Goal: Task Accomplishment & Management: Use online tool/utility

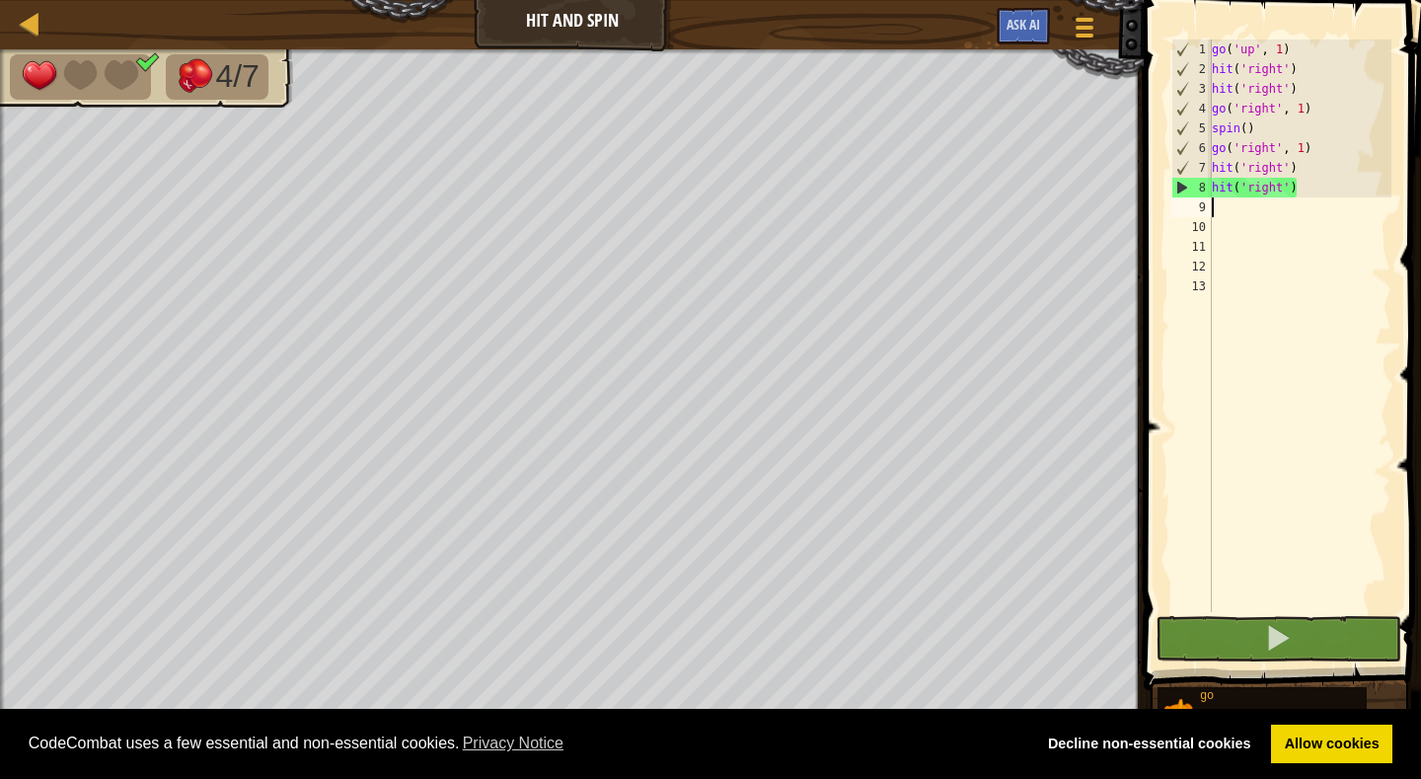
scroll to position [9, 0]
click at [1280, 632] on span at bounding box center [1278, 638] width 28 height 28
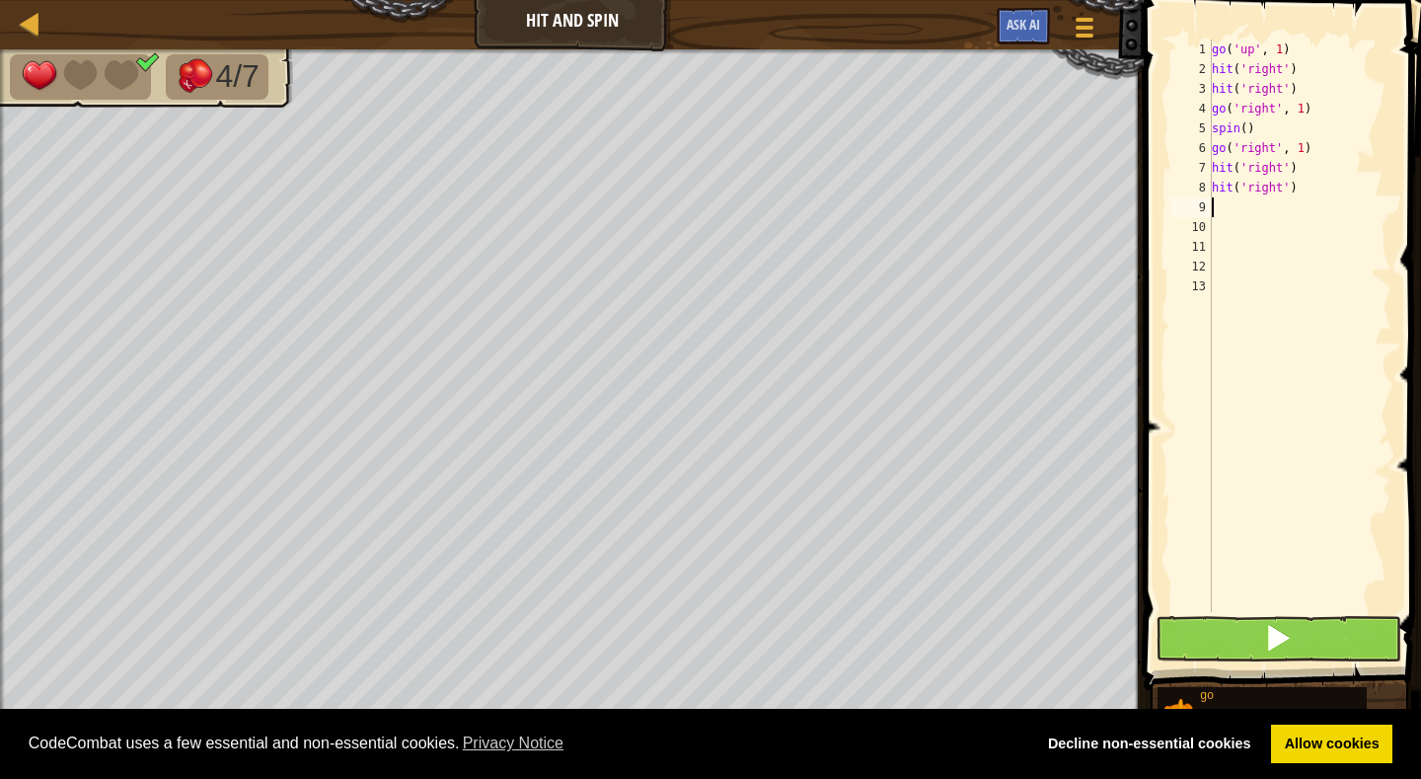
type textarea "g"
type textarea "s"
click at [1274, 637] on span at bounding box center [1278, 638] width 28 height 28
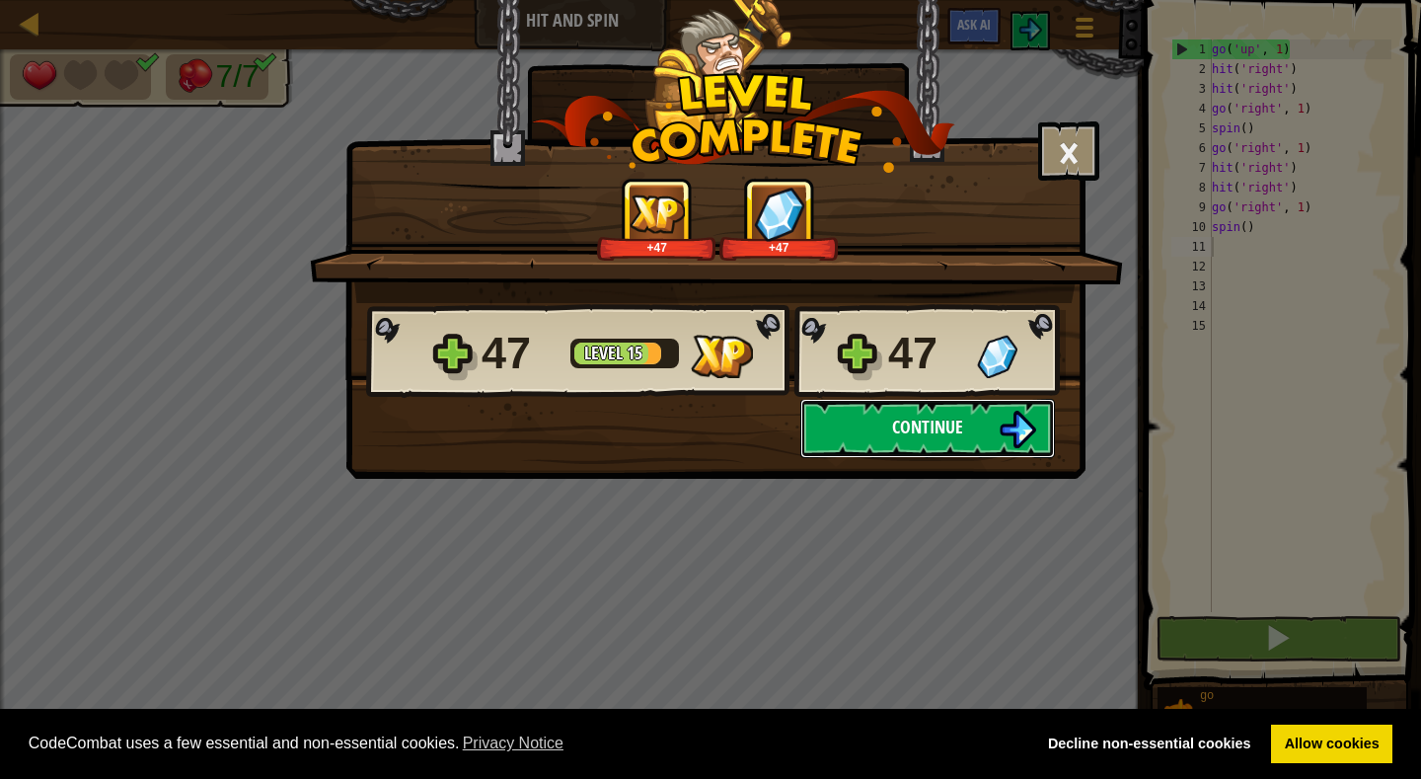
click at [930, 424] on span "Continue" at bounding box center [927, 427] width 71 height 25
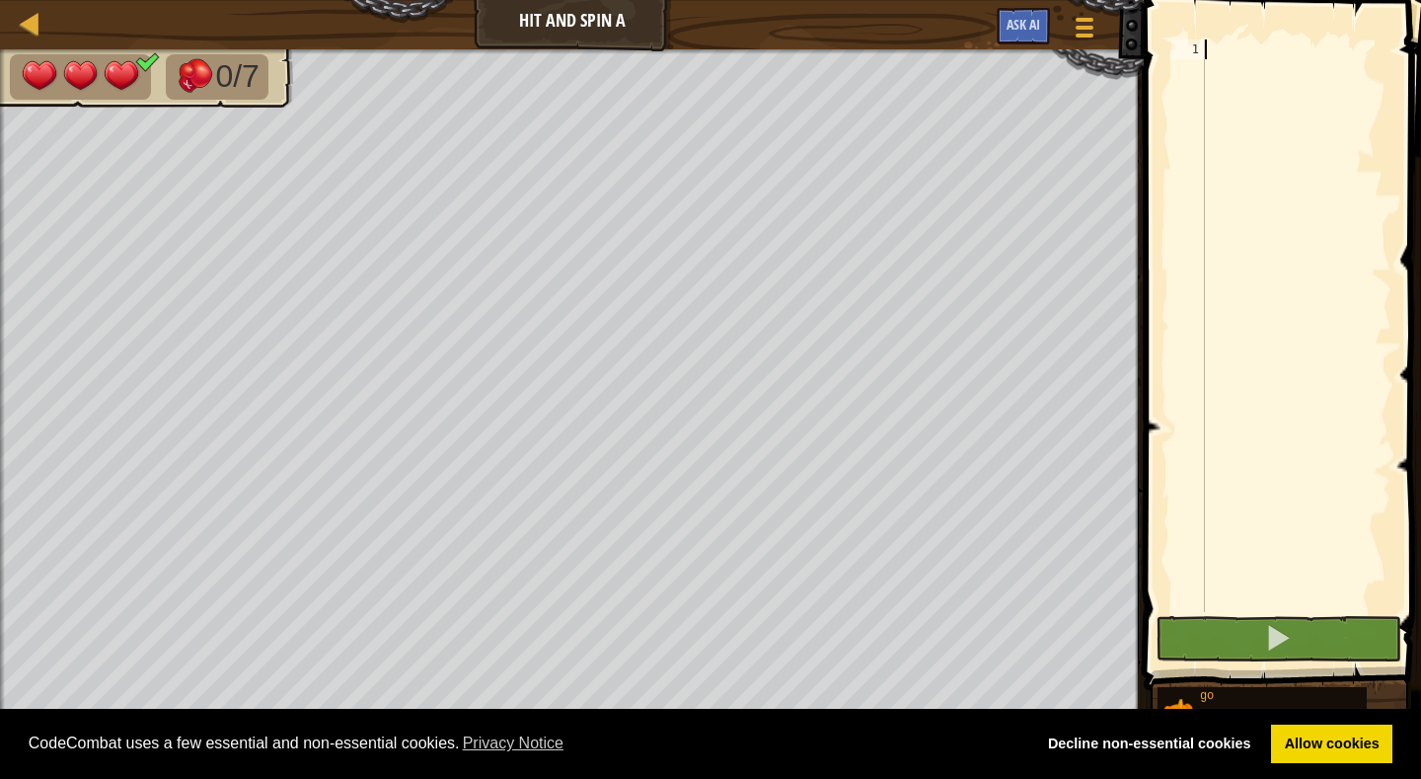
type textarea "g"
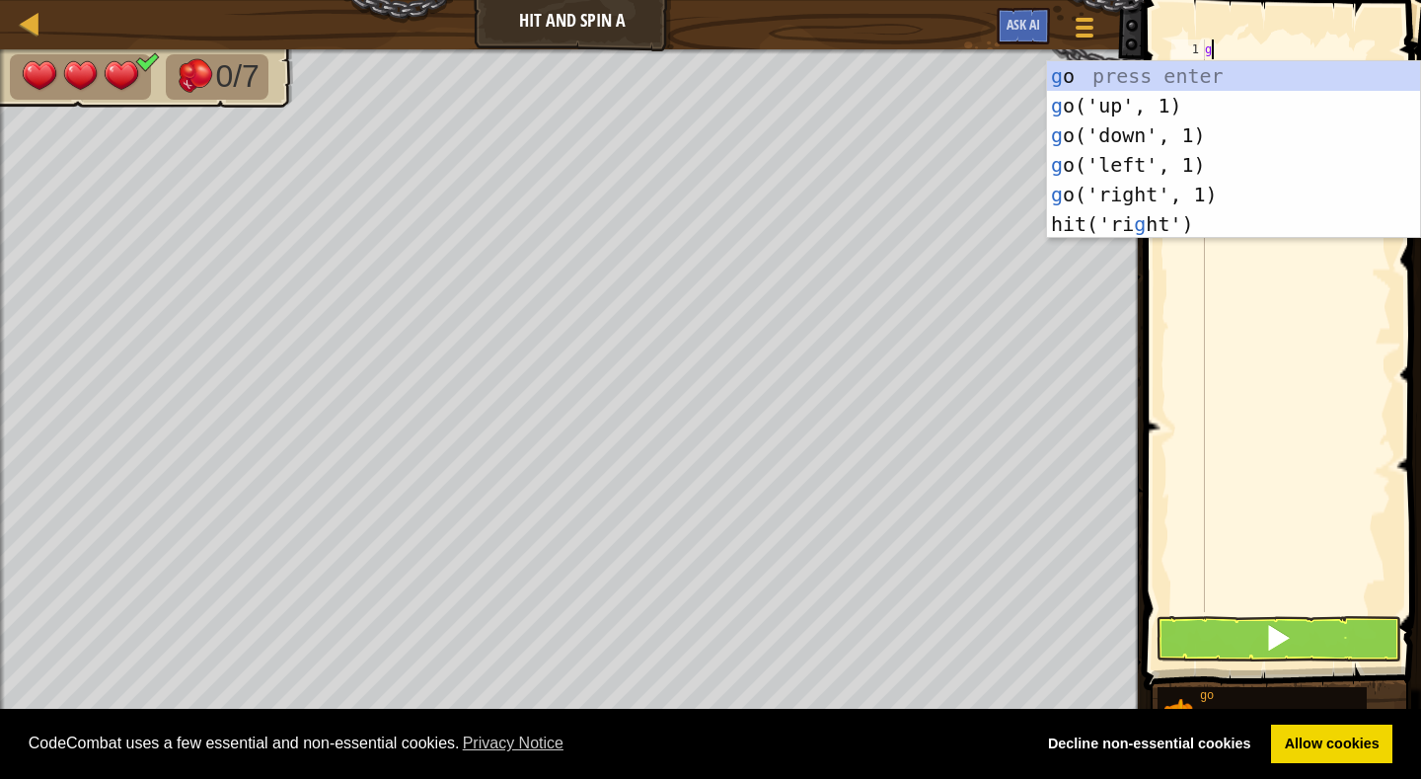
scroll to position [9, 0]
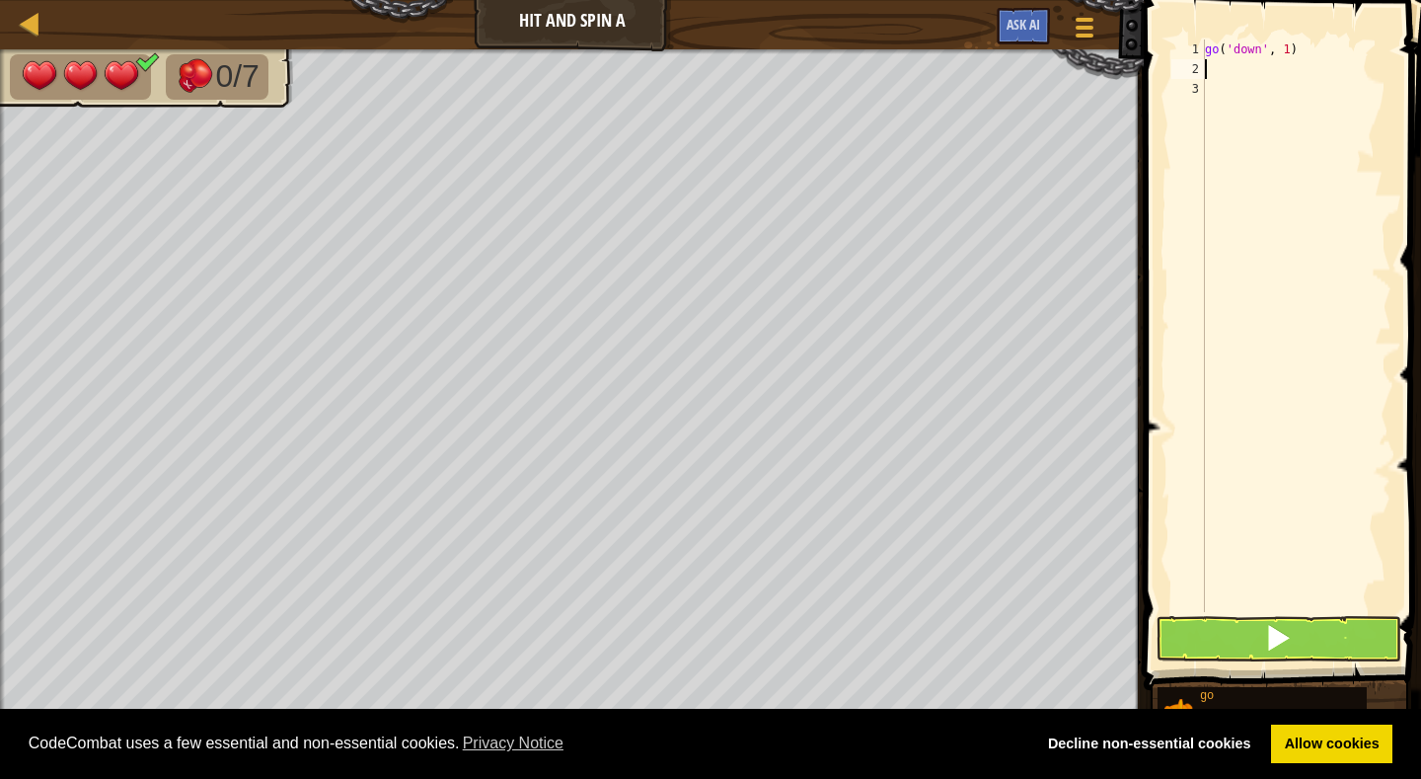
type textarea "h"
type textarea "g"
type textarea "s"
click at [1288, 638] on span at bounding box center [1278, 638] width 28 height 28
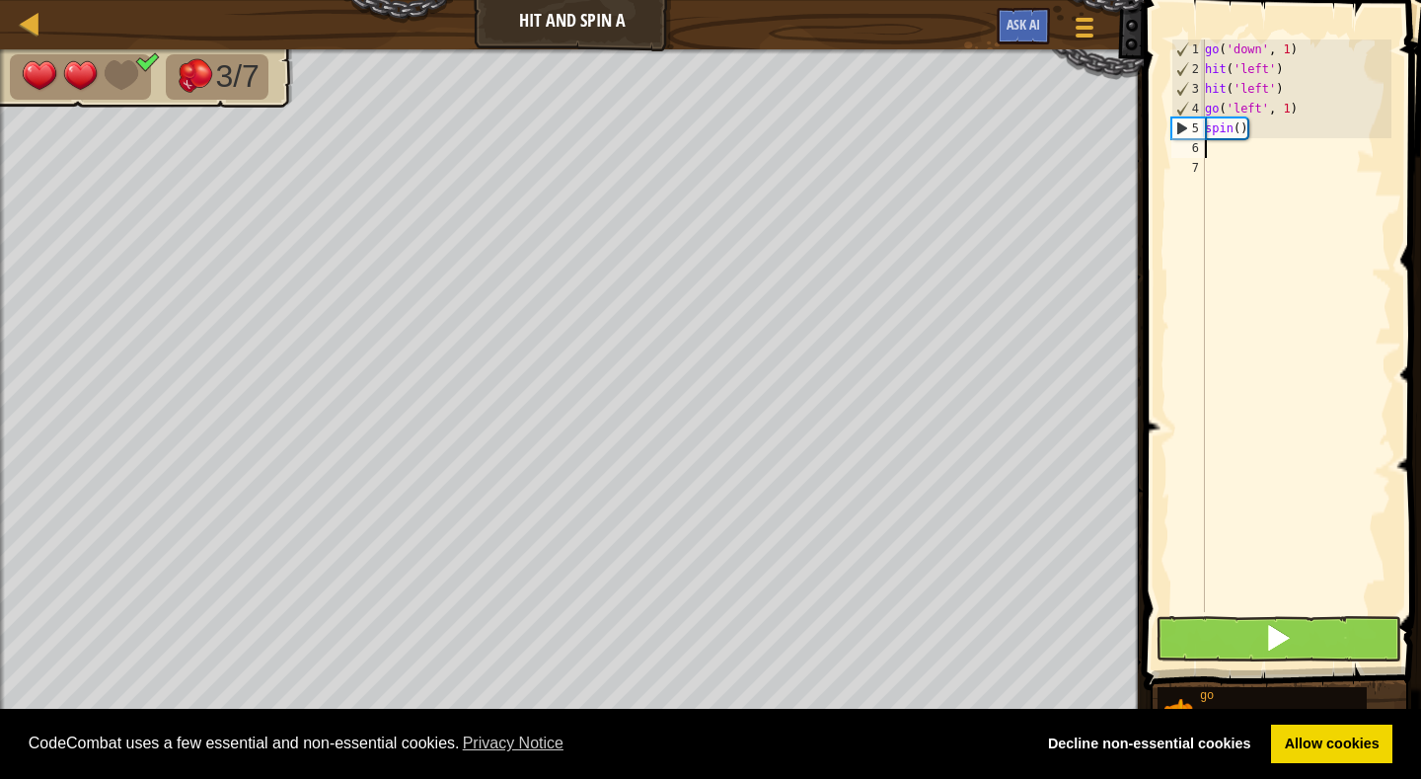
type textarea "g"
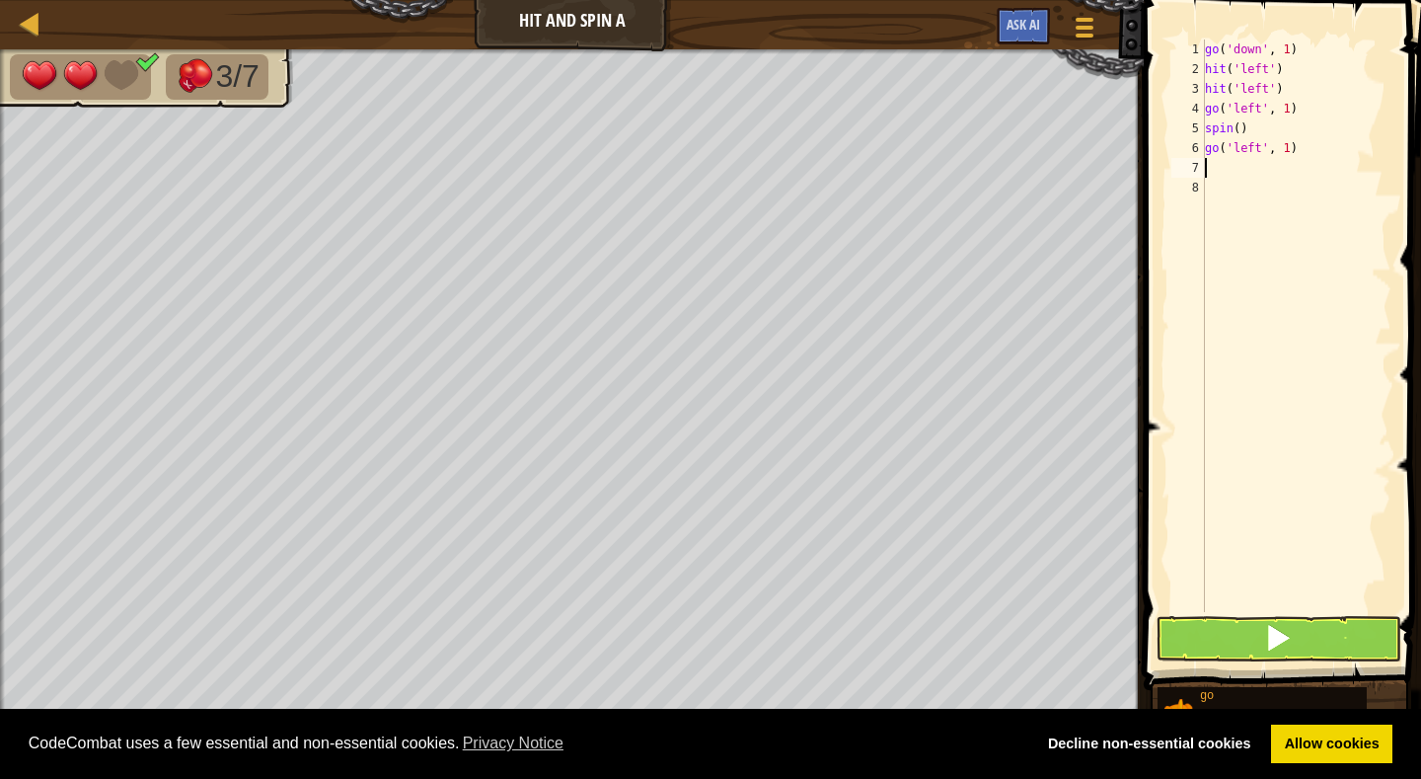
type textarea "h"
type textarea "g"
type textarea "go('left', 2)"
type textarea "s"
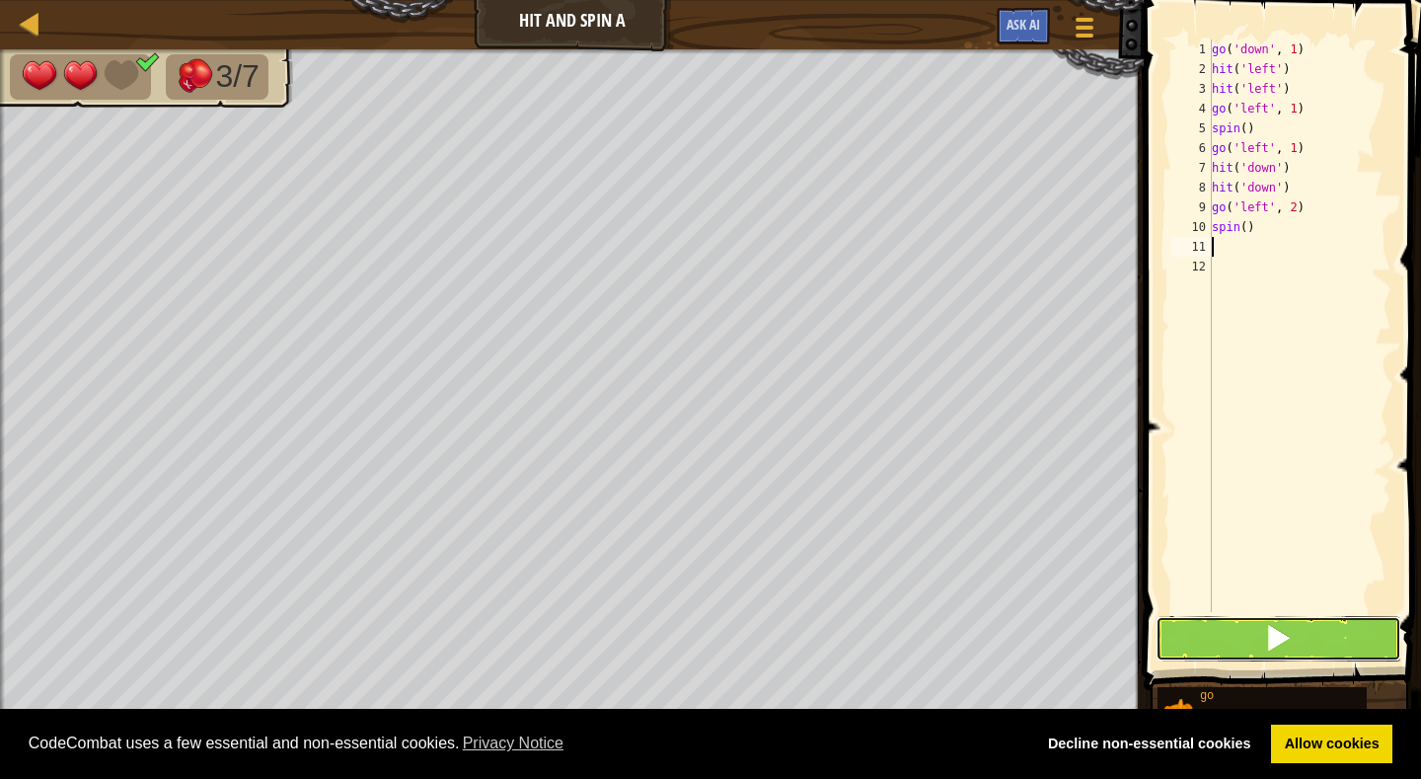
click at [1283, 637] on span at bounding box center [1278, 638] width 28 height 28
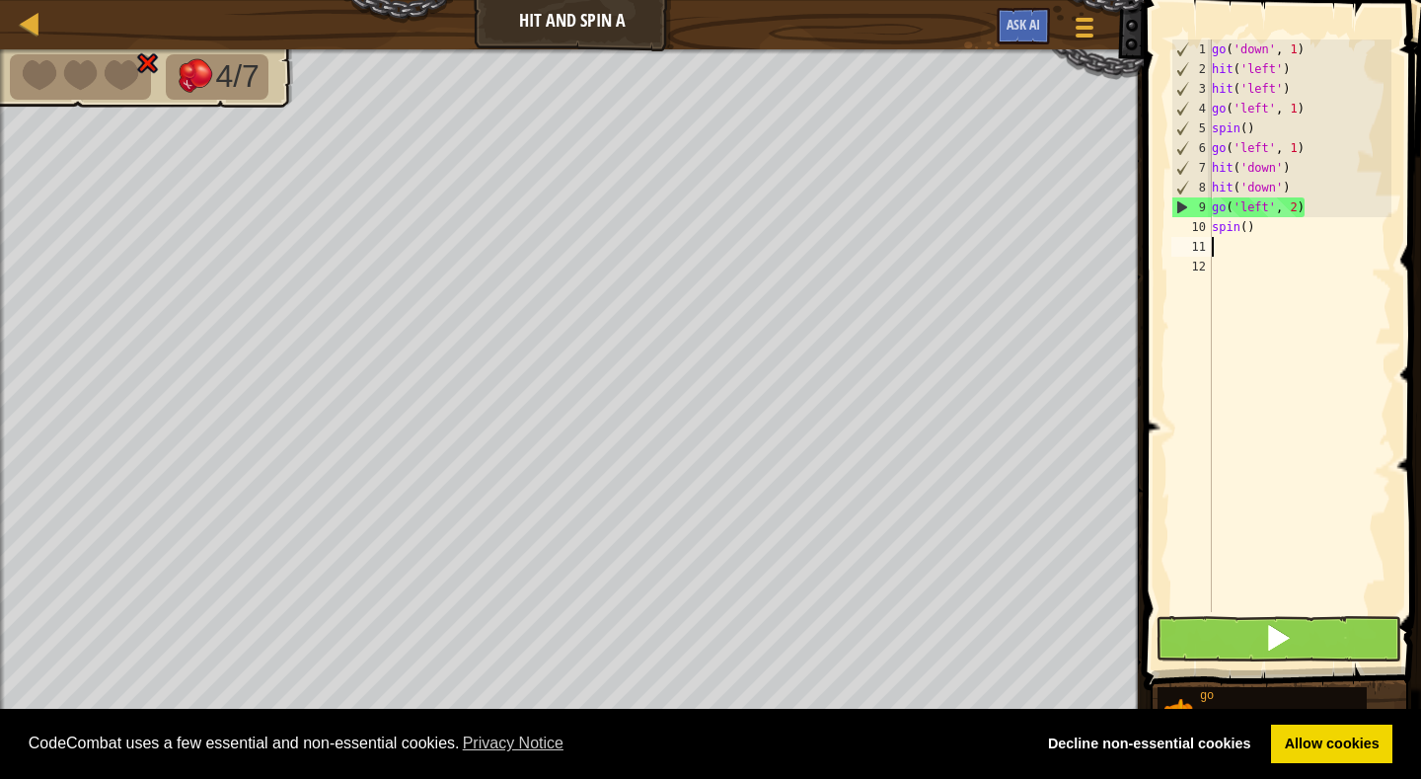
drag, startPoint x: 1277, startPoint y: 639, endPoint x: 1329, endPoint y: 567, distance: 89.0
click at [1330, 567] on div "1 2 3 4 5 6 7 8 9 10 11 12 go ( 'down' , 1 ) hit ( 'left' ) hit ( 'left' ) go (…" at bounding box center [1279, 384] width 283 height 748
click at [38, 19] on div at bounding box center [30, 23] width 25 height 25
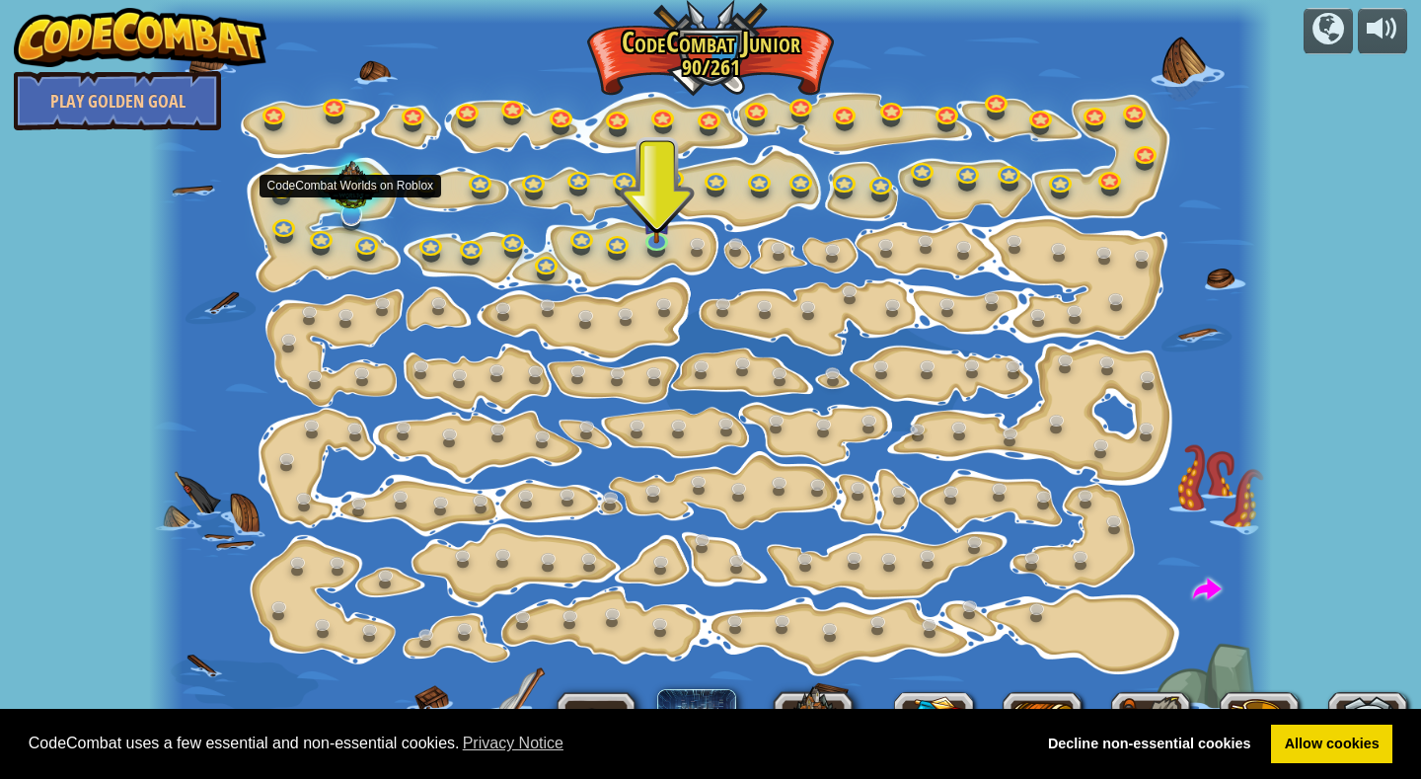
click at [345, 204] on div at bounding box center [352, 189] width 76 height 72
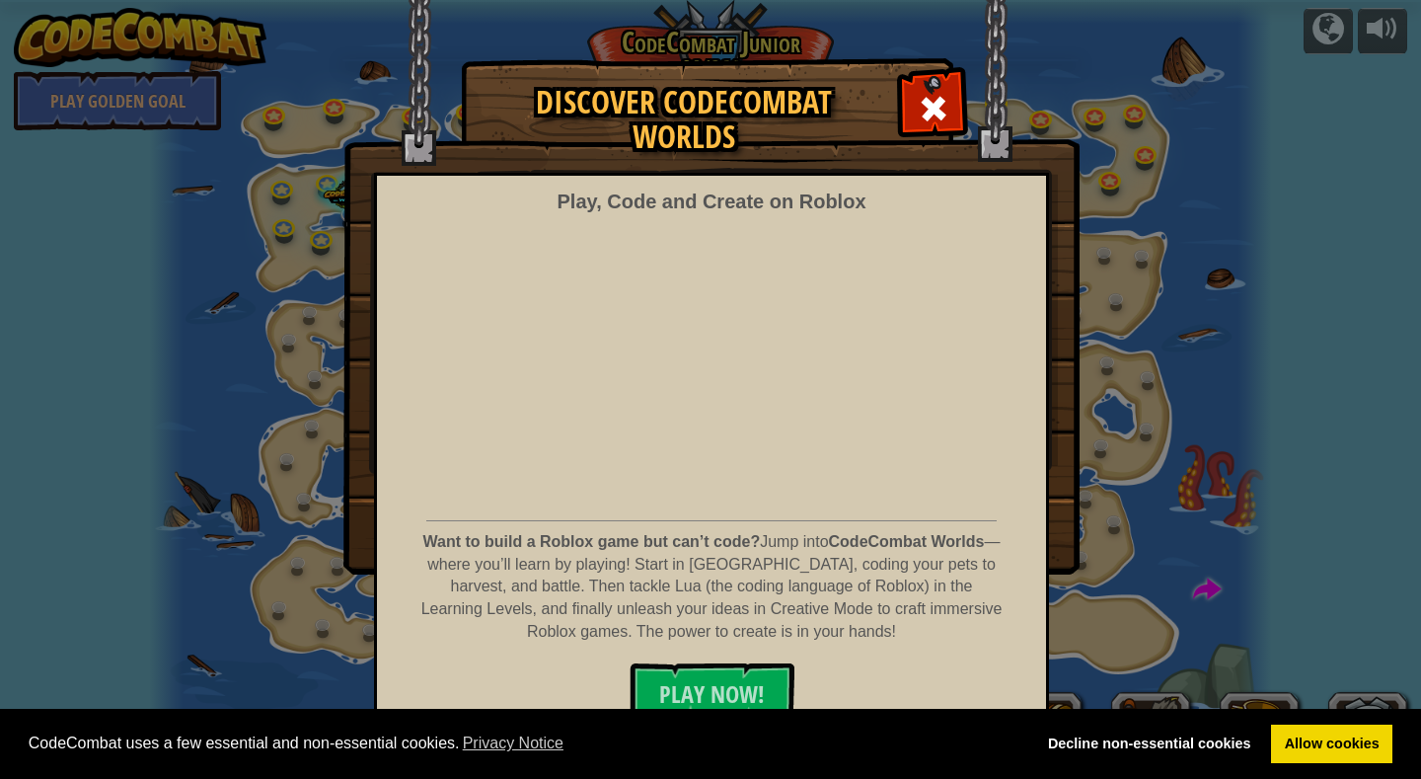
click at [291, 287] on div "Discover CodeCombat Worlds Play, Code and Create on Roblox Want to build a Robl…" at bounding box center [710, 315] width 1421 height 513
click at [291, 288] on div "Discover CodeCombat Worlds Play, Code and Create on Roblox Want to build a Robl…" at bounding box center [710, 315] width 1421 height 513
click at [201, 297] on div "Discover CodeCombat Worlds Play, Code and Create on Roblox Want to build a Robl…" at bounding box center [710, 315] width 1421 height 513
click at [126, 284] on div "Discover CodeCombat Worlds Play, Code and Create on Roblox Want to build a Robl…" at bounding box center [710, 315] width 1421 height 513
click at [126, 286] on div "Discover CodeCombat Worlds Play, Code and Create on Roblox Want to build a Robl…" at bounding box center [710, 315] width 1421 height 513
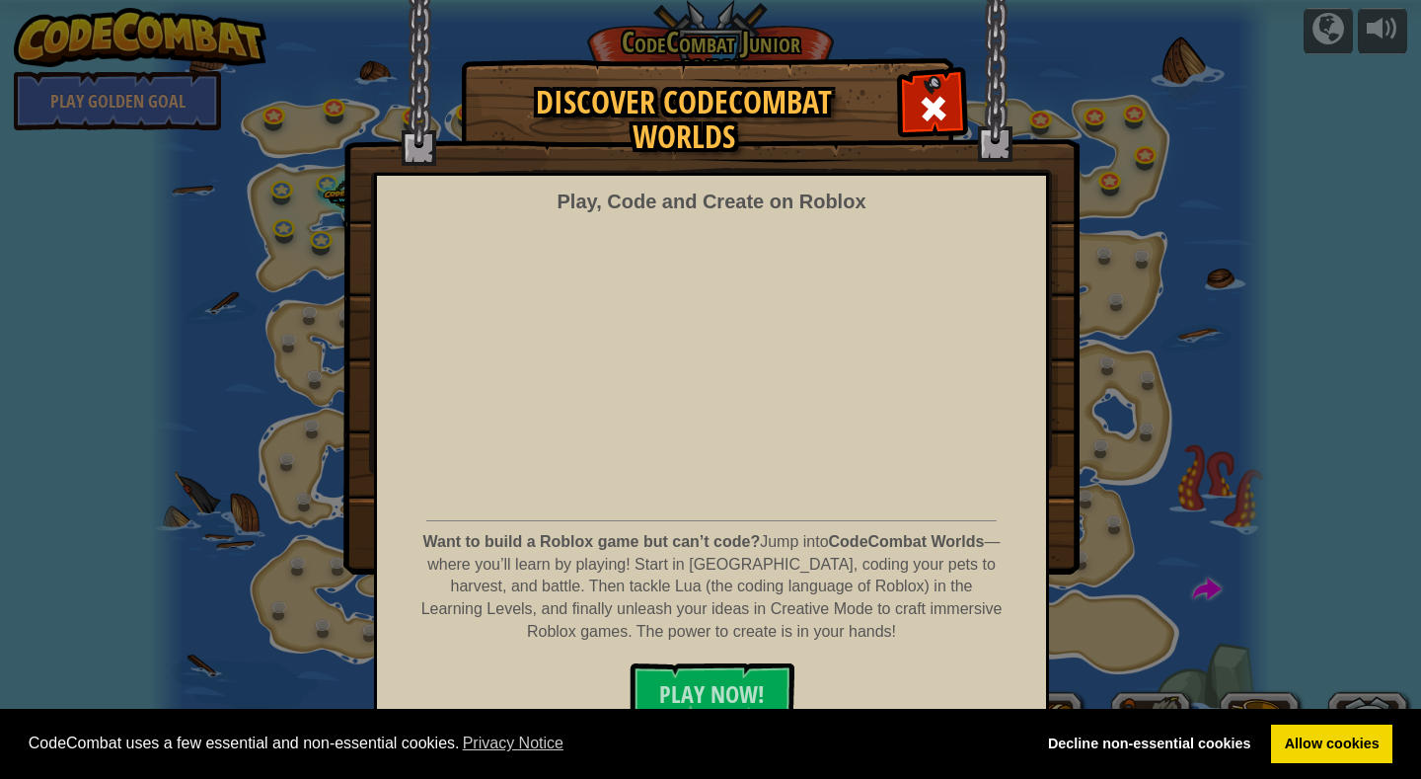
click at [212, 260] on div "Discover CodeCombat Worlds Play, Code and Create on Roblox Want to build a Robl…" at bounding box center [710, 315] width 1421 height 513
click at [222, 256] on div "Discover CodeCombat Worlds Play, Code and Create on Roblox Want to build a Robl…" at bounding box center [710, 315] width 1421 height 513
click at [221, 255] on div "Discover CodeCombat Worlds Play, Code and Create on Roblox Want to build a Robl…" at bounding box center [710, 315] width 1421 height 513
click at [211, 248] on div "Discover CodeCombat Worlds Play, Code and Create on Roblox Want to build a Robl…" at bounding box center [710, 315] width 1421 height 513
click at [1383, 500] on div "Discover CodeCombat Worlds Play, Code and Create on Roblox Want to build a Robl…" at bounding box center [710, 315] width 1421 height 513
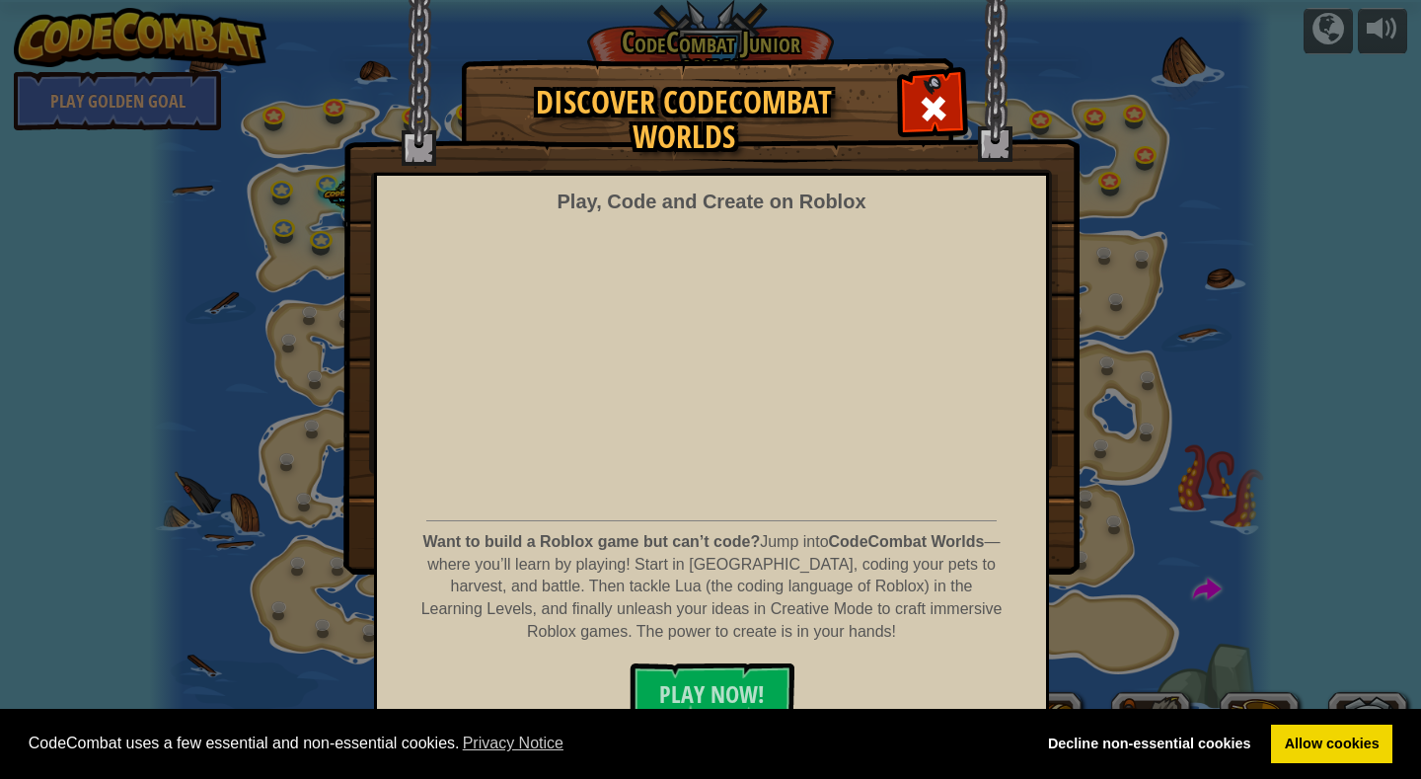
click at [1111, 396] on div "Discover CodeCombat Worlds Play, Code and Create on Roblox Want to build a Robl…" at bounding box center [710, 315] width 1421 height 513
click at [921, 114] on span at bounding box center [934, 109] width 32 height 32
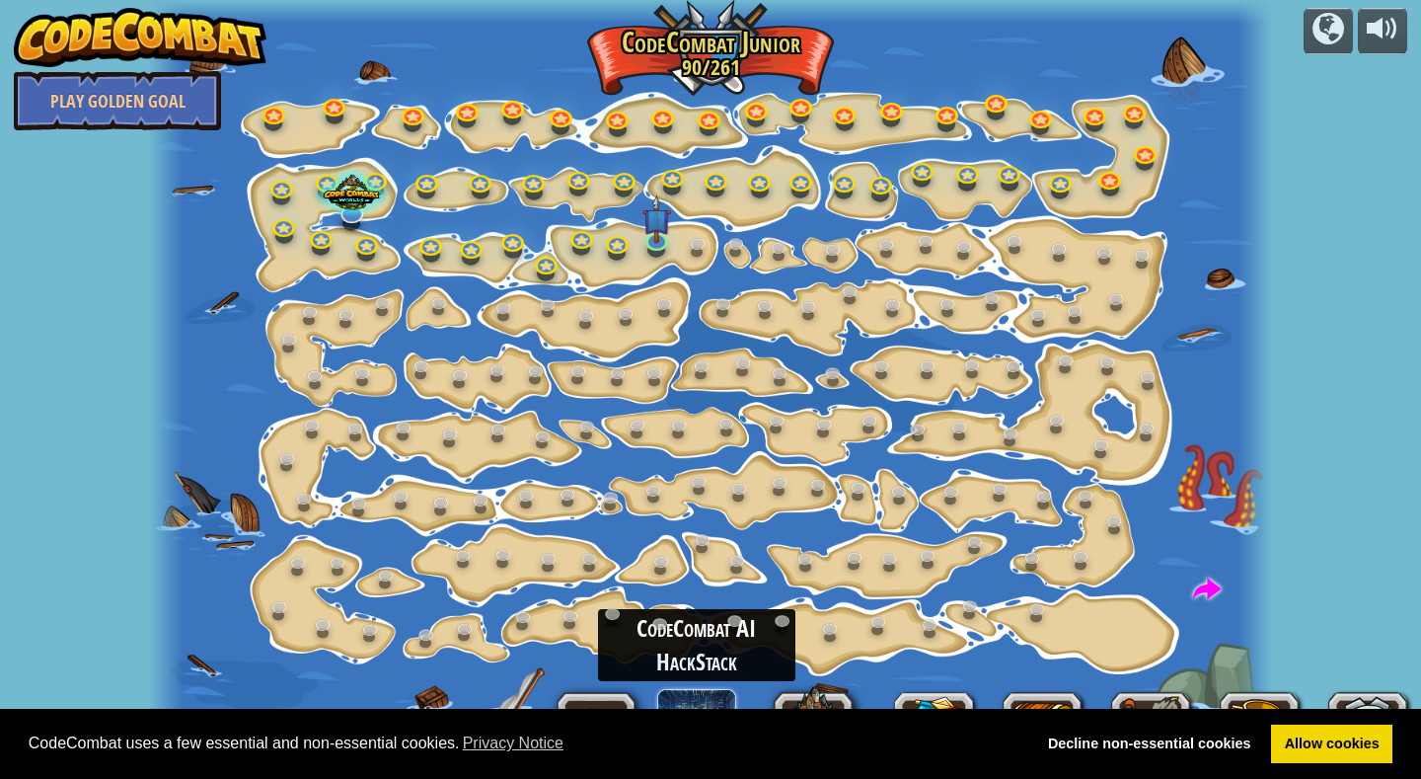
click at [706, 691] on span at bounding box center [696, 728] width 79 height 79
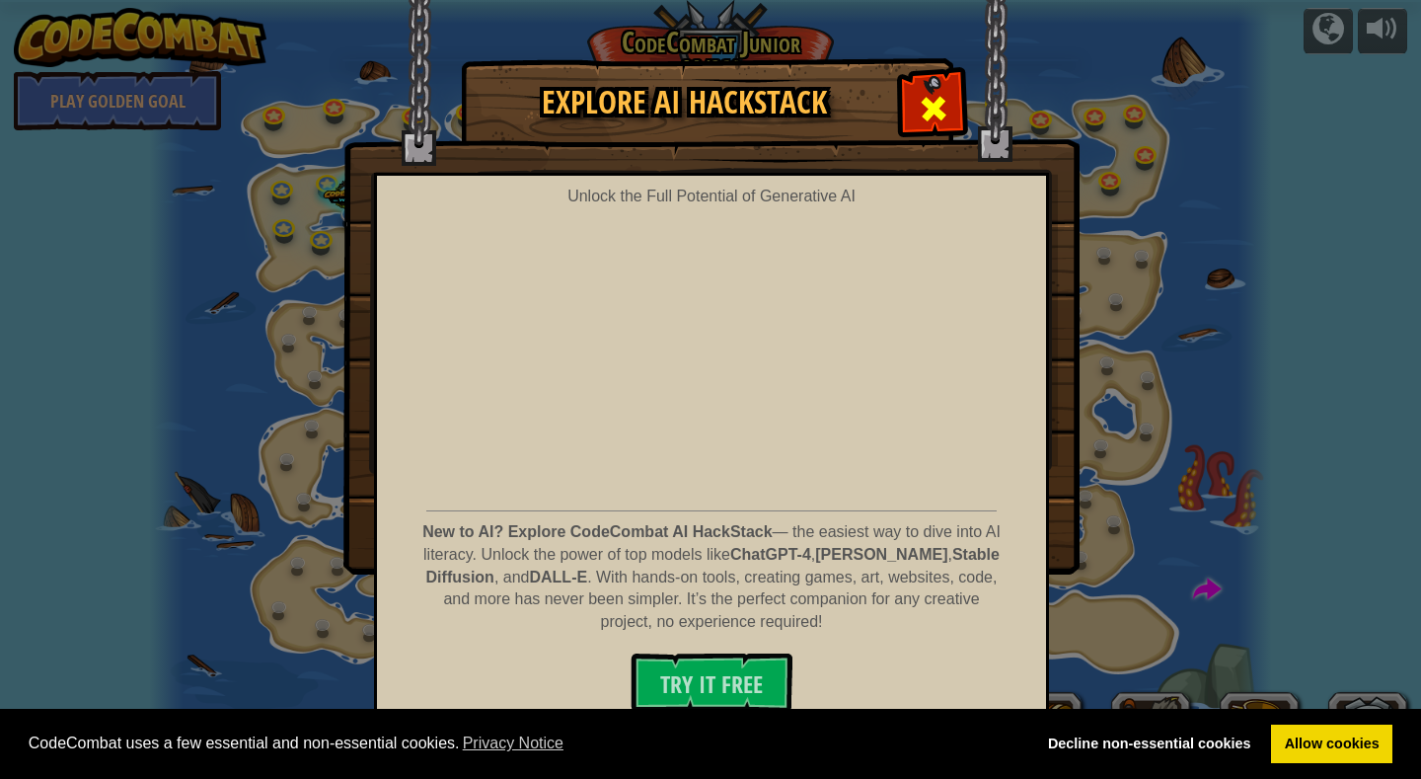
click at [924, 93] on span at bounding box center [934, 109] width 32 height 32
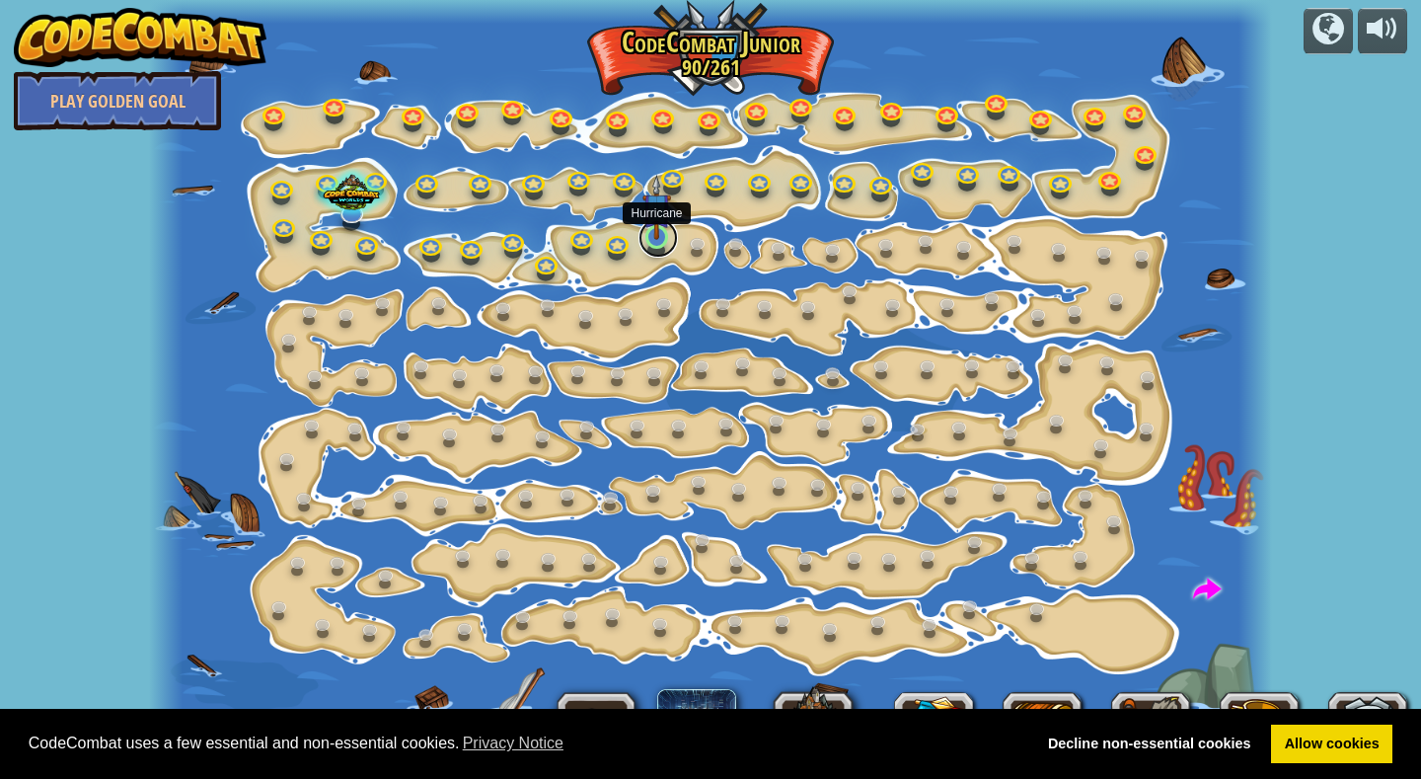
click at [650, 240] on link at bounding box center [658, 237] width 39 height 39
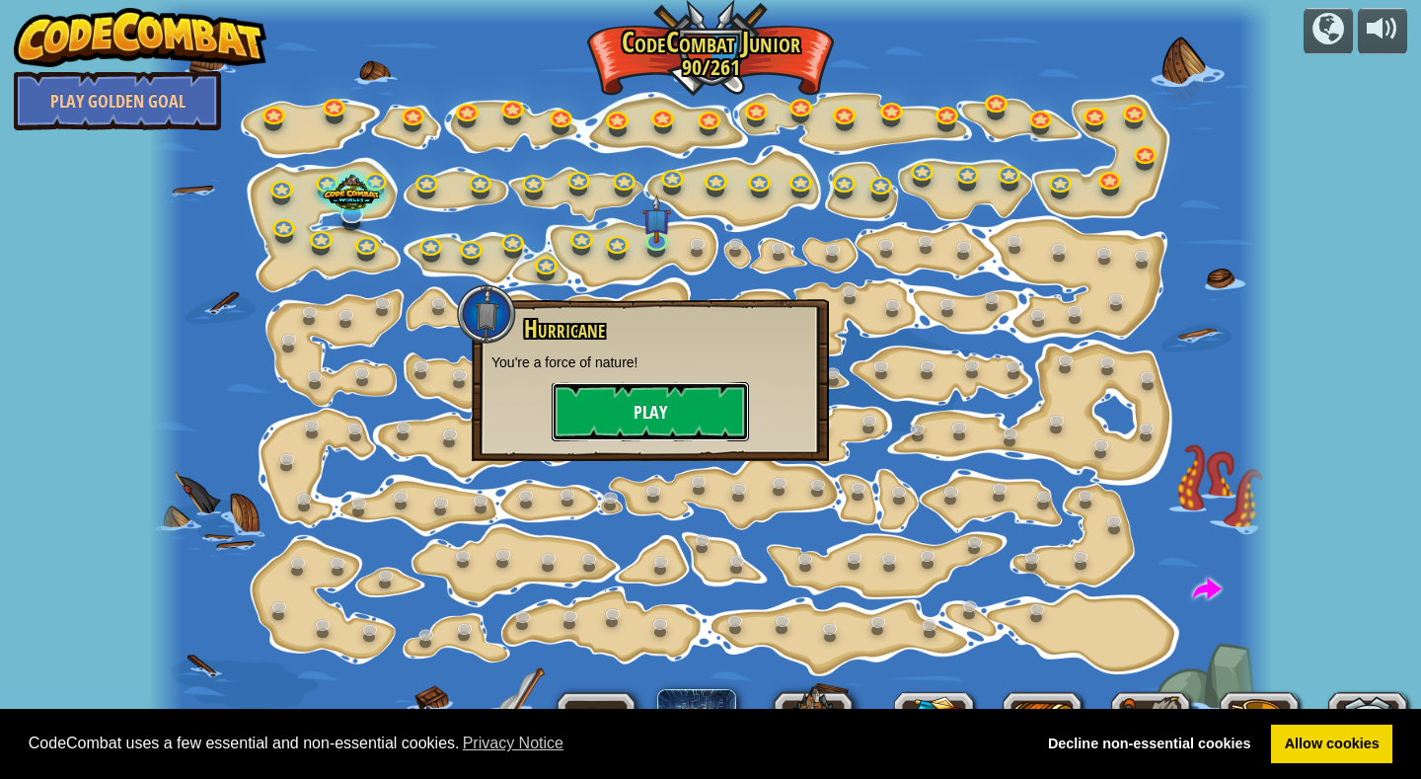
click at [636, 422] on button "Play" at bounding box center [650, 411] width 197 height 59
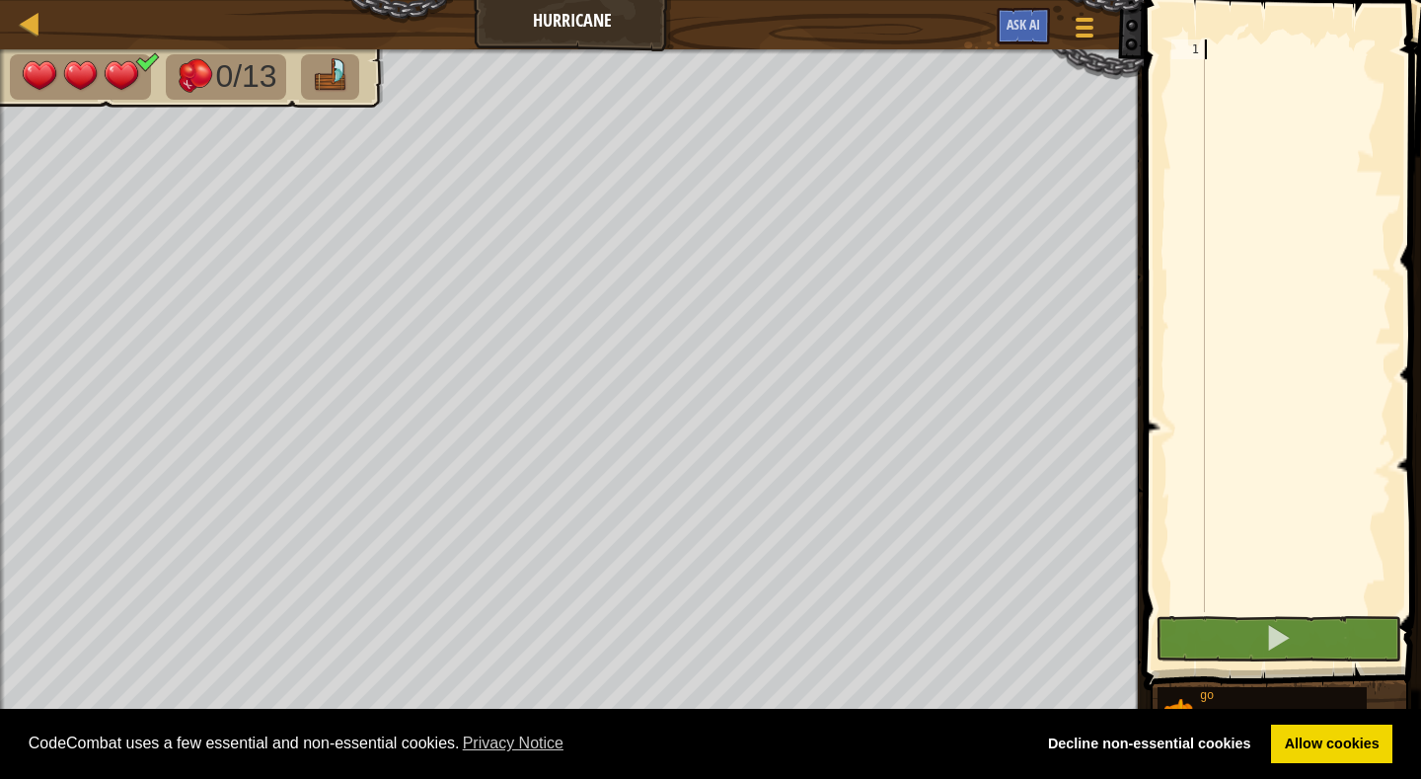
type textarea "g"
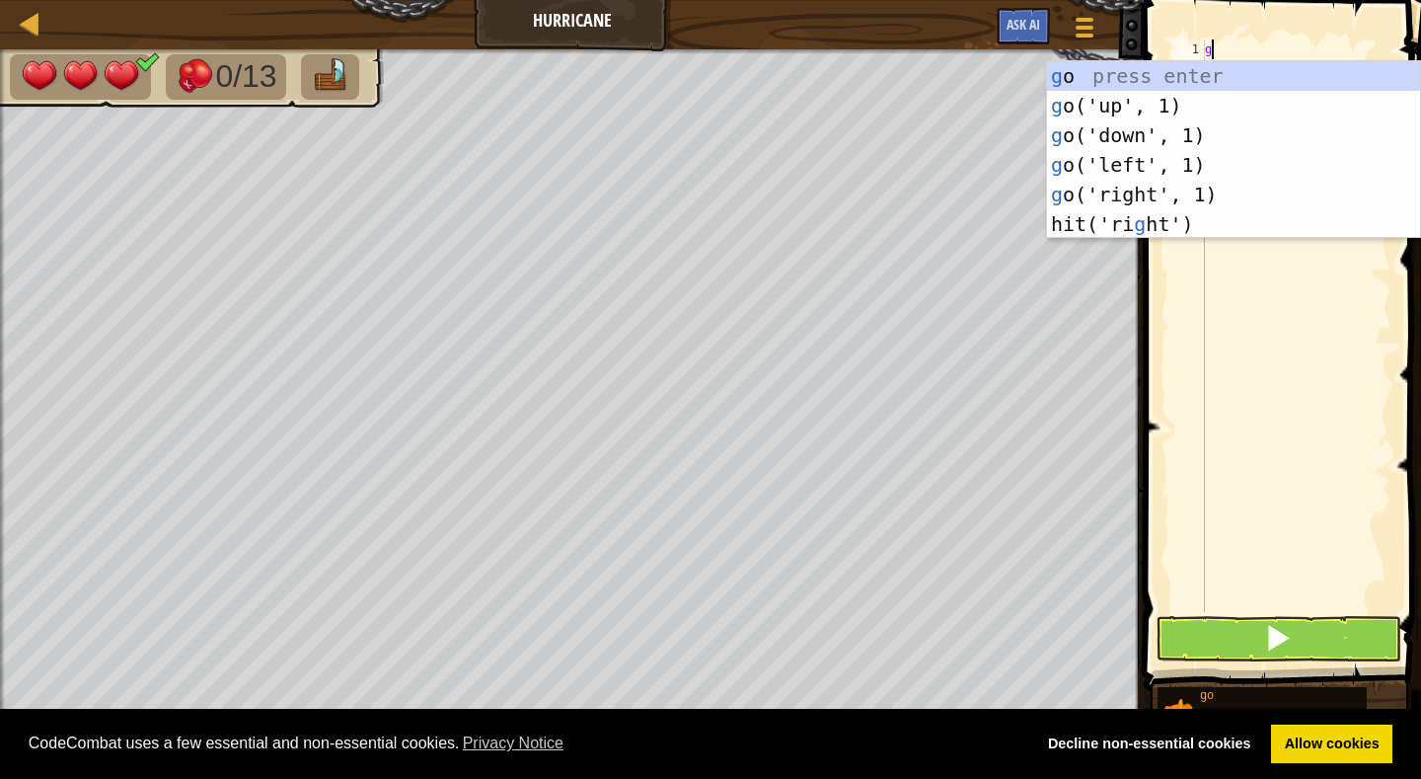
scroll to position [9, 0]
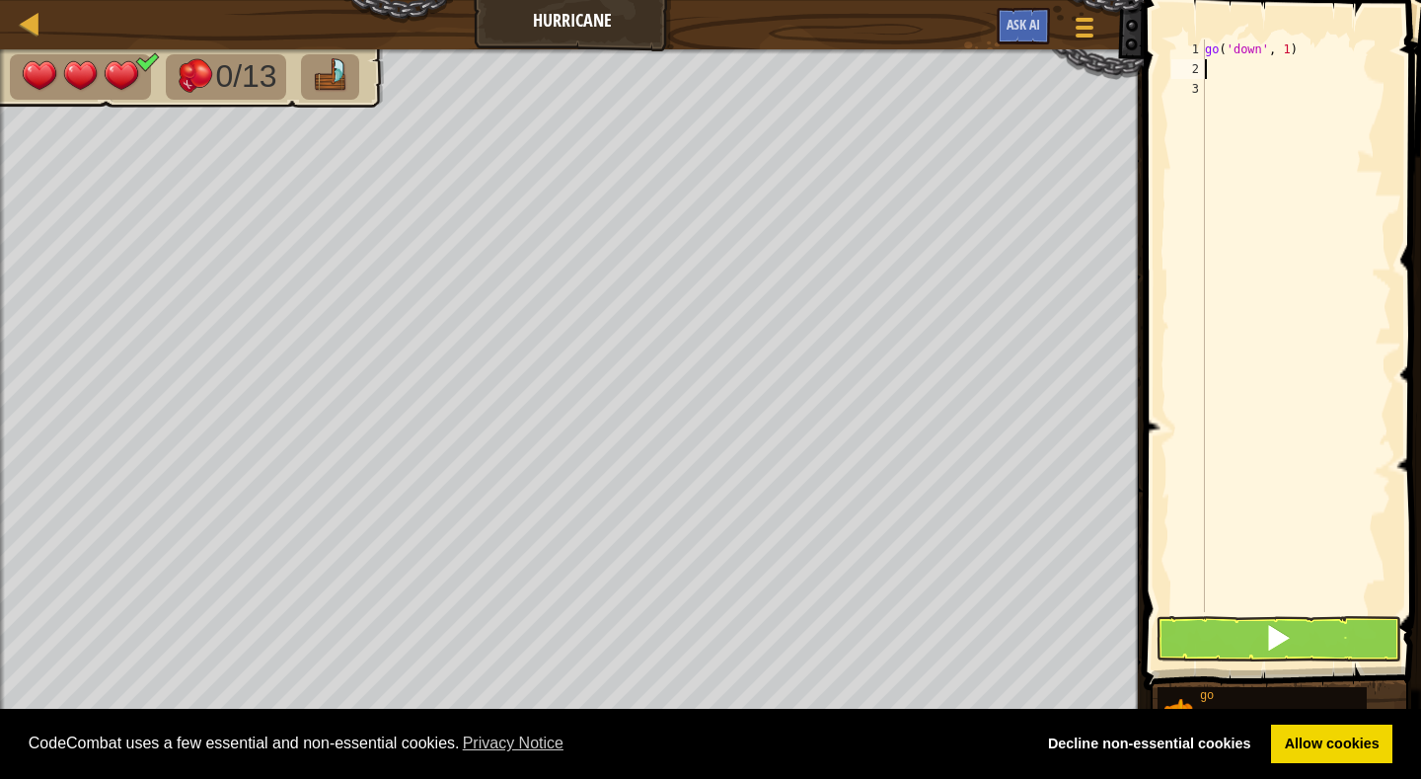
type textarea "s"
type textarea "g"
type textarea "s"
click at [1286, 642] on span at bounding box center [1278, 638] width 28 height 28
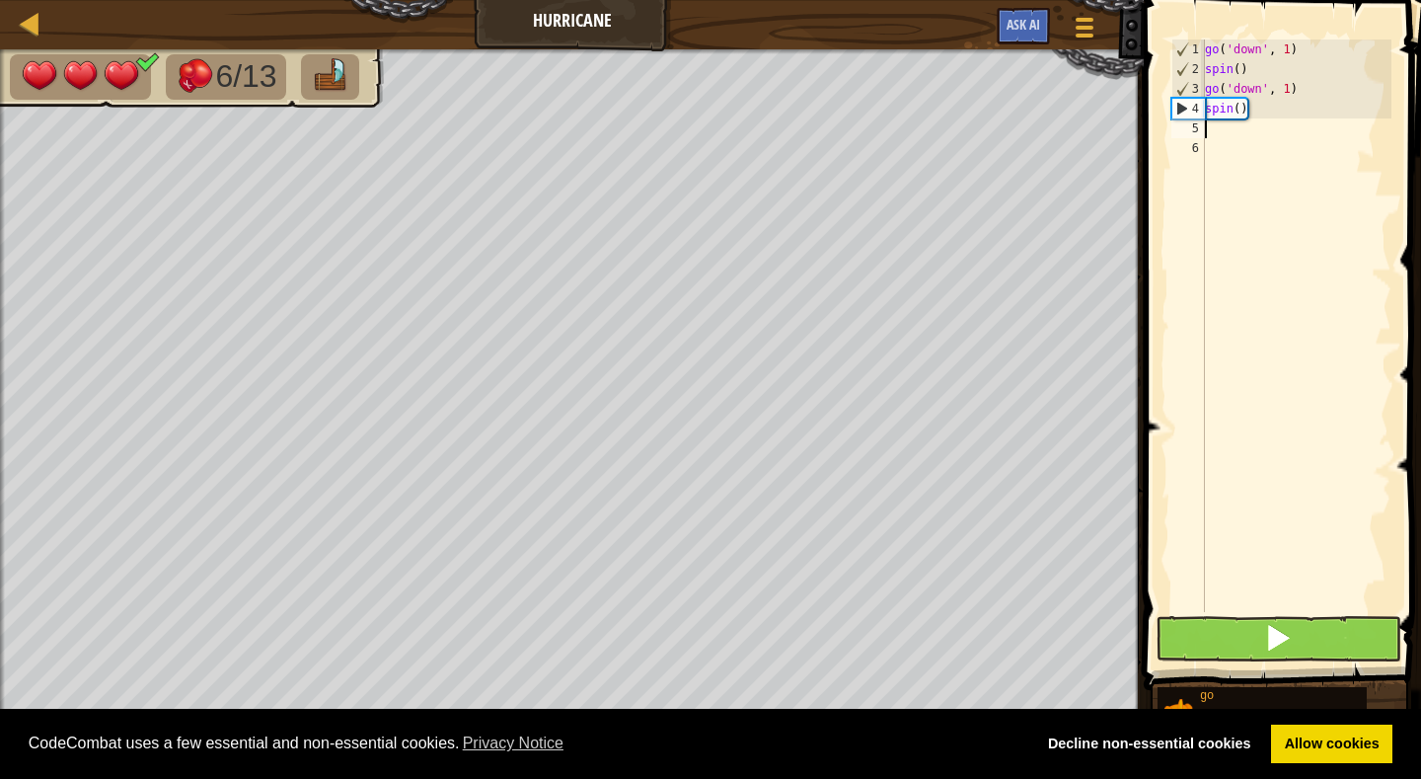
type textarea "g"
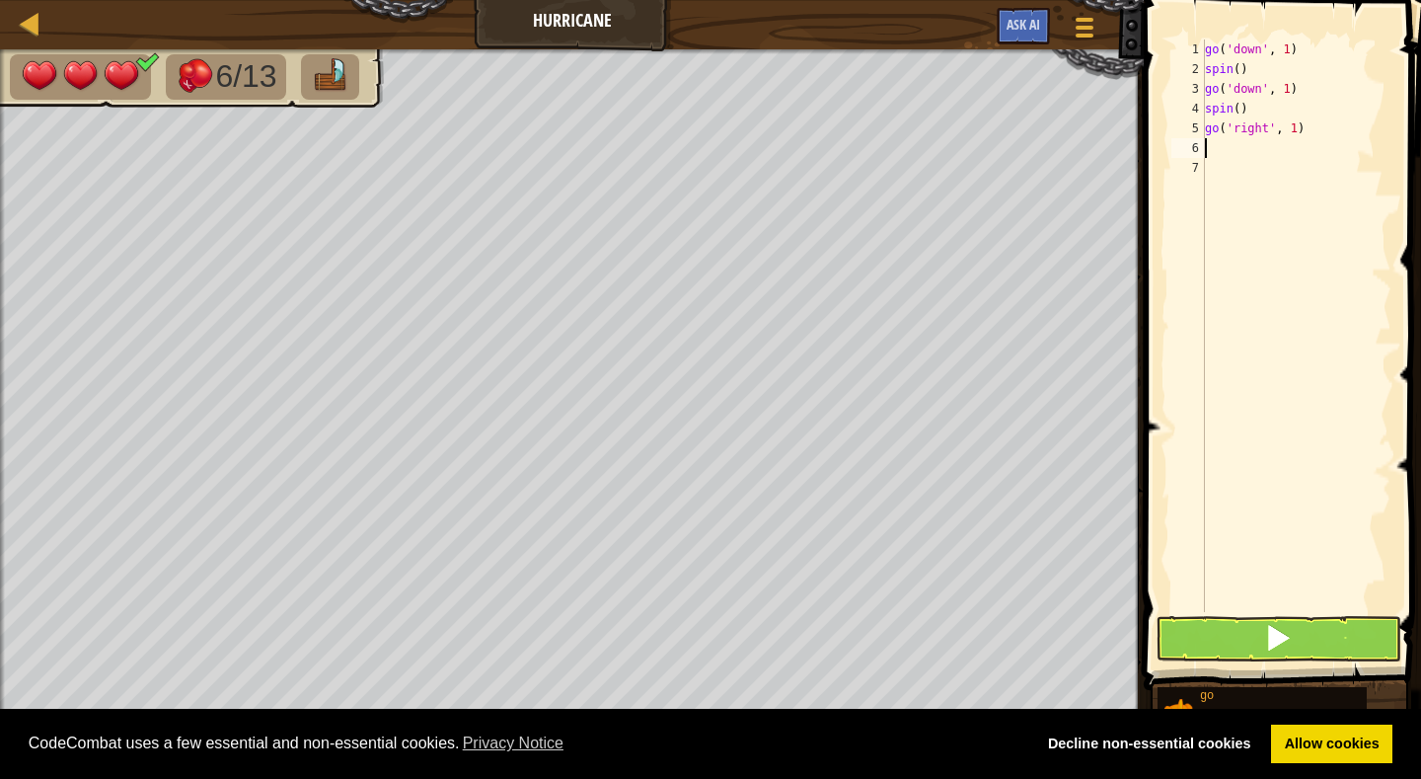
type textarea "h"
type textarea "g"
type textarea "go"
type textarea "go('right', 2)"
type textarea "h"
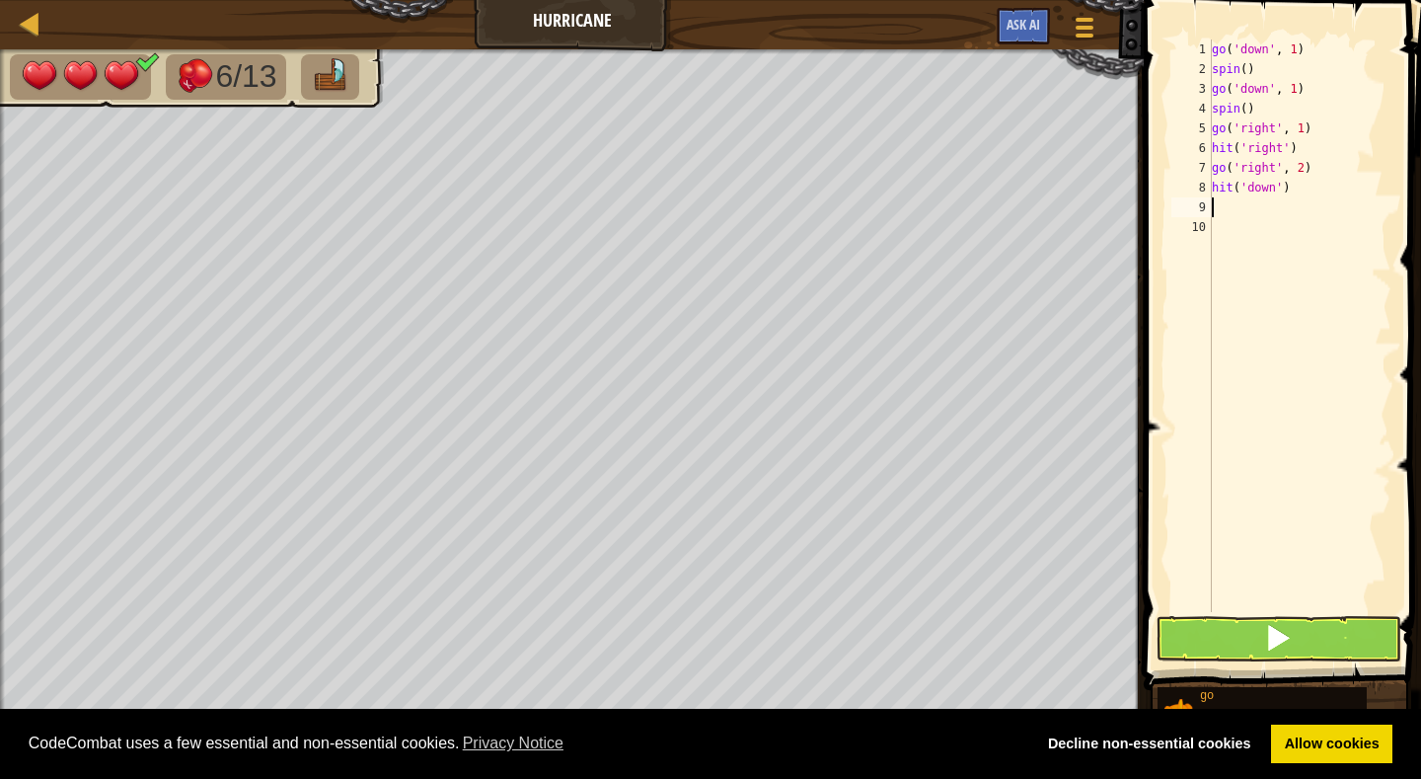
type textarea "h"
type textarea "g"
type textarea "s"
type textarea "g"
type textarea "go('up', 2)"
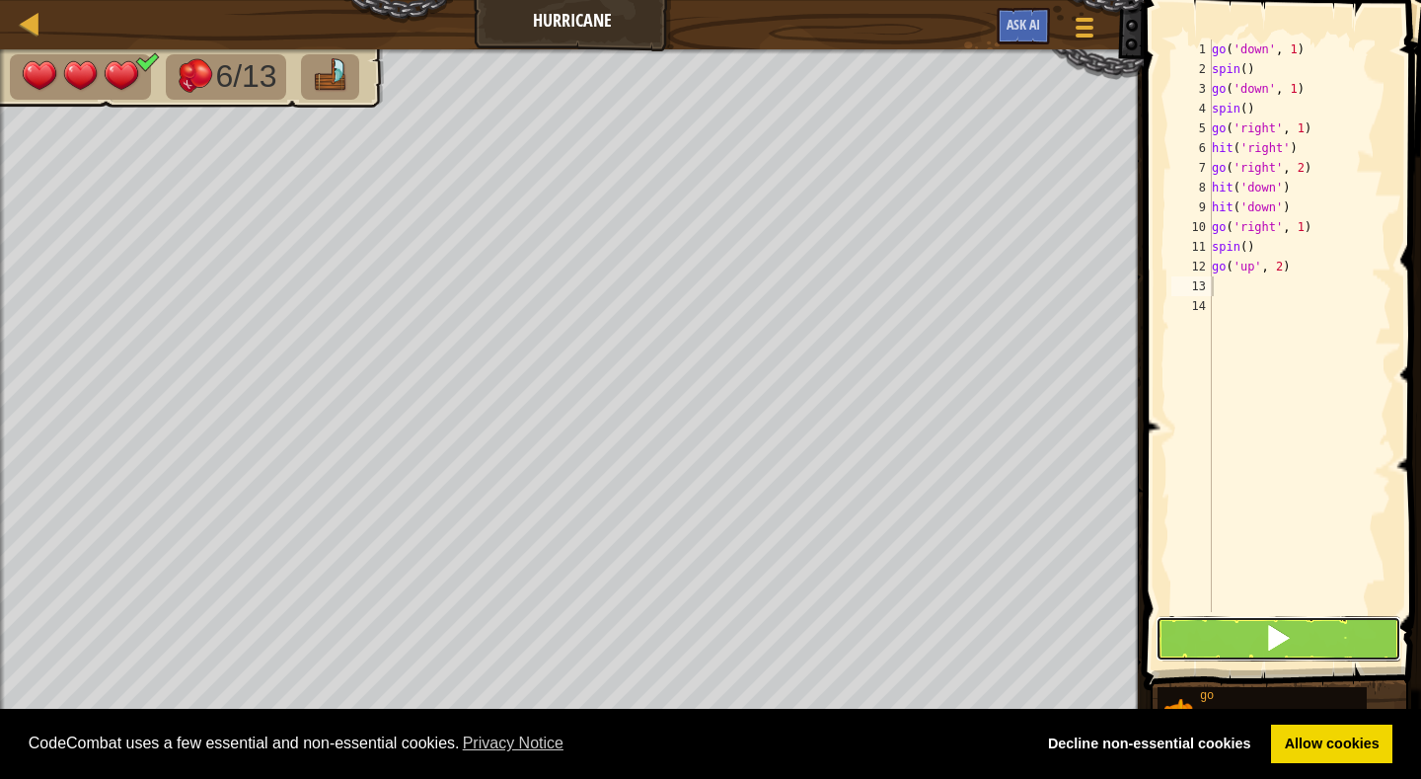
click at [1282, 635] on span at bounding box center [1278, 638] width 28 height 28
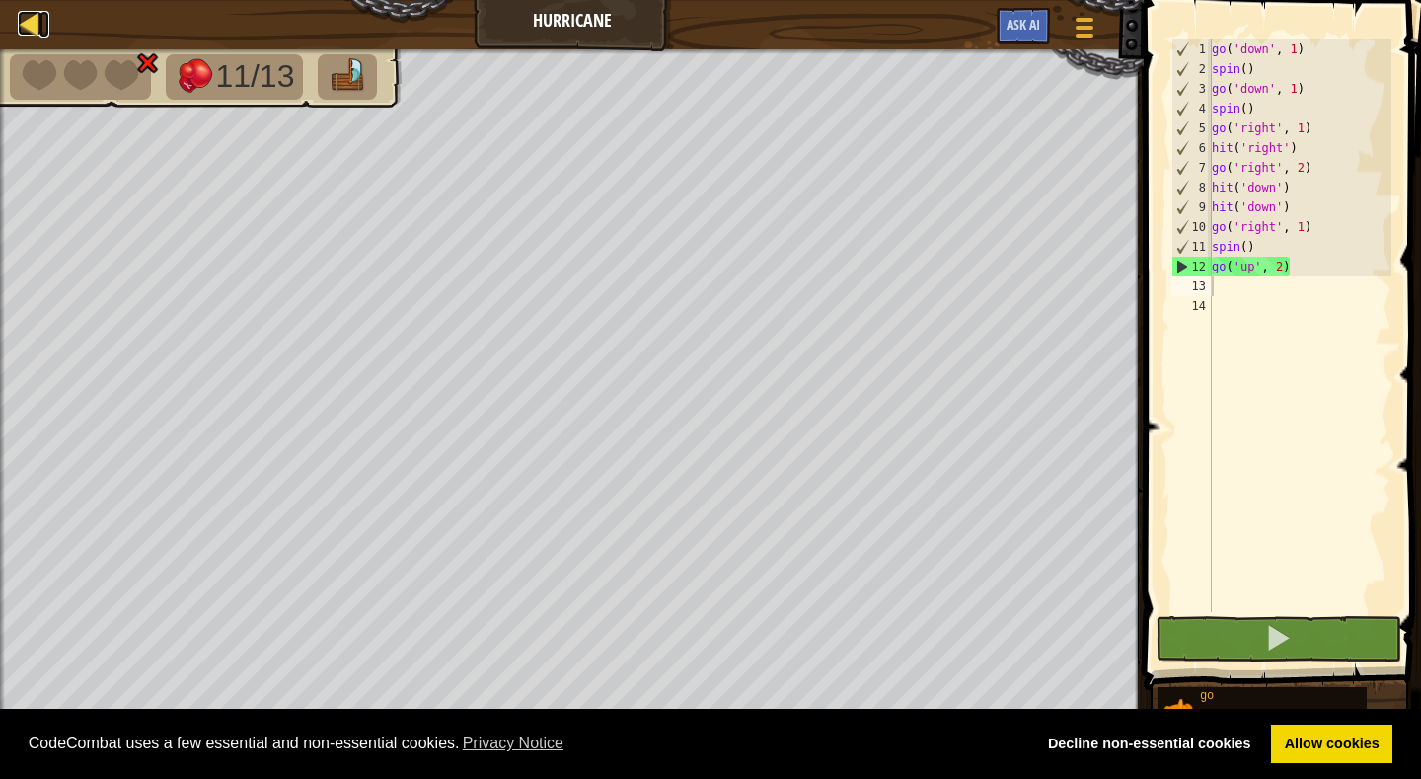
click at [34, 12] on div at bounding box center [30, 23] width 25 height 25
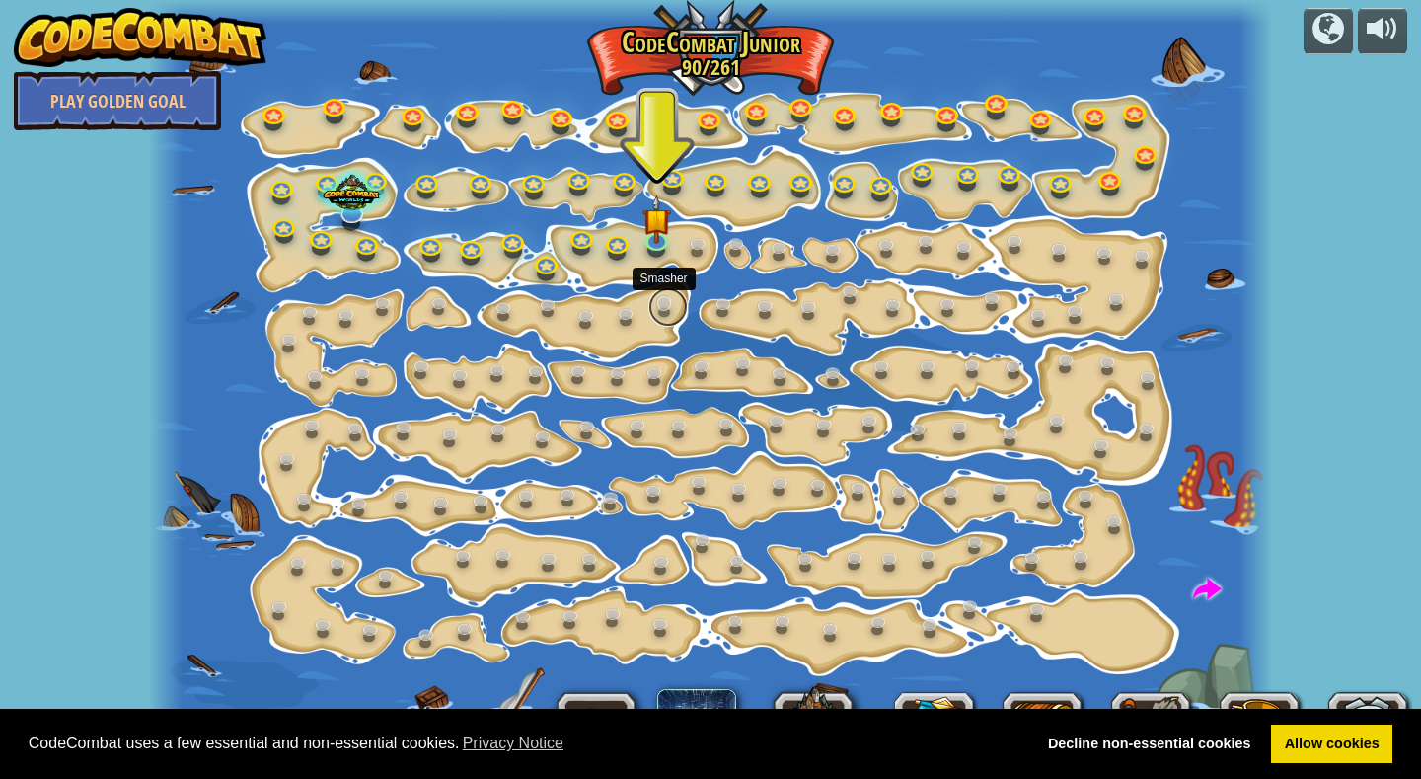
click at [666, 300] on link at bounding box center [667, 306] width 39 height 39
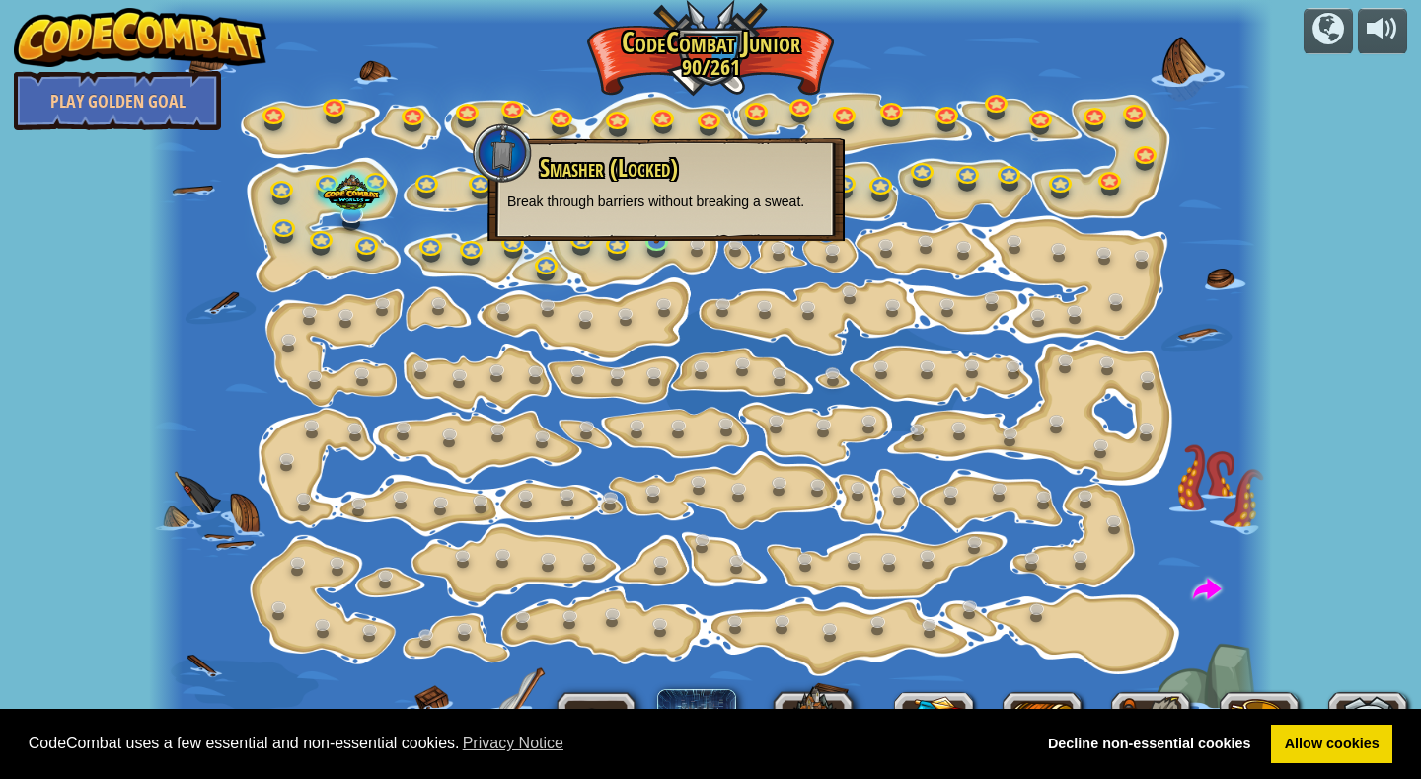
click at [730, 238] on div "Smasher (Locked) Break through barriers without breaking a sweat." at bounding box center [666, 189] width 357 height 103
click at [736, 251] on link at bounding box center [739, 246] width 39 height 39
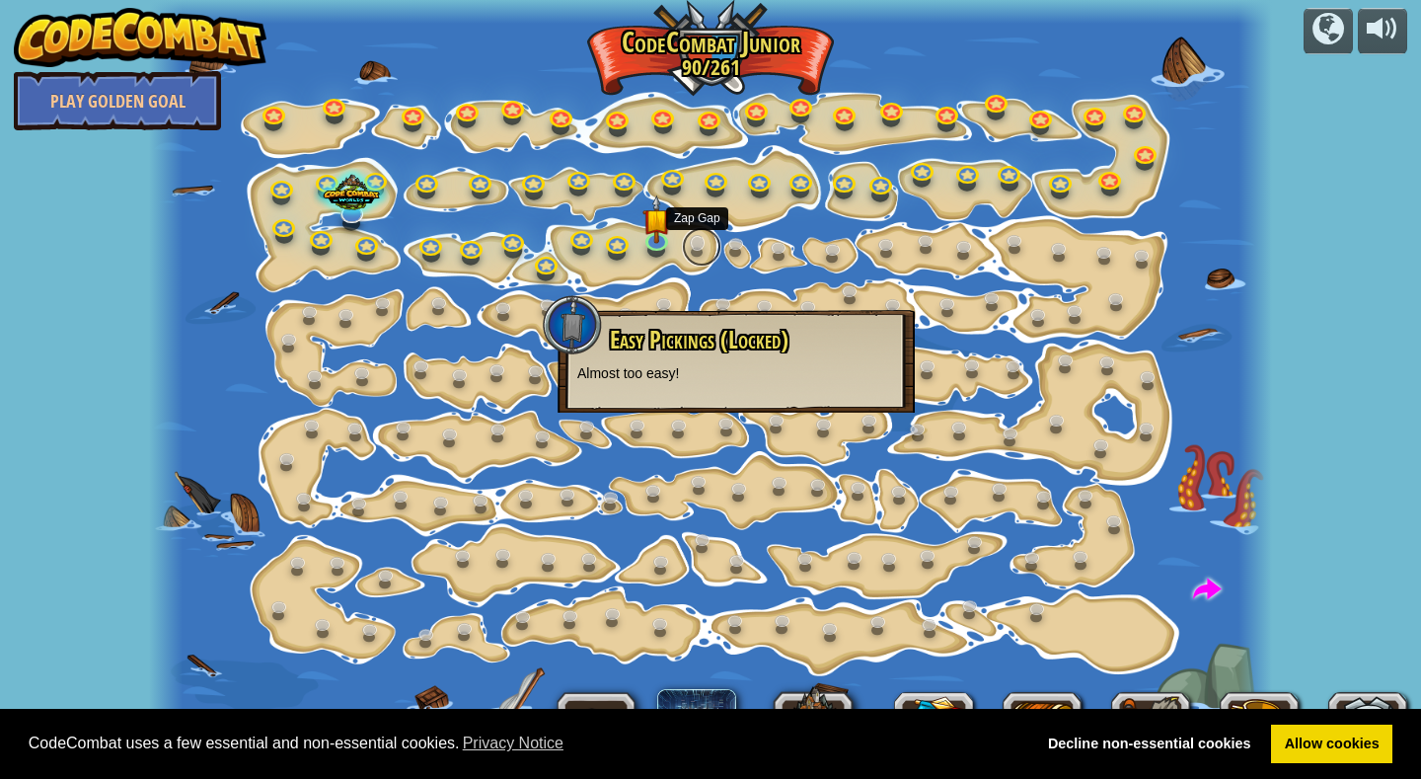
click at [704, 240] on link at bounding box center [701, 246] width 39 height 39
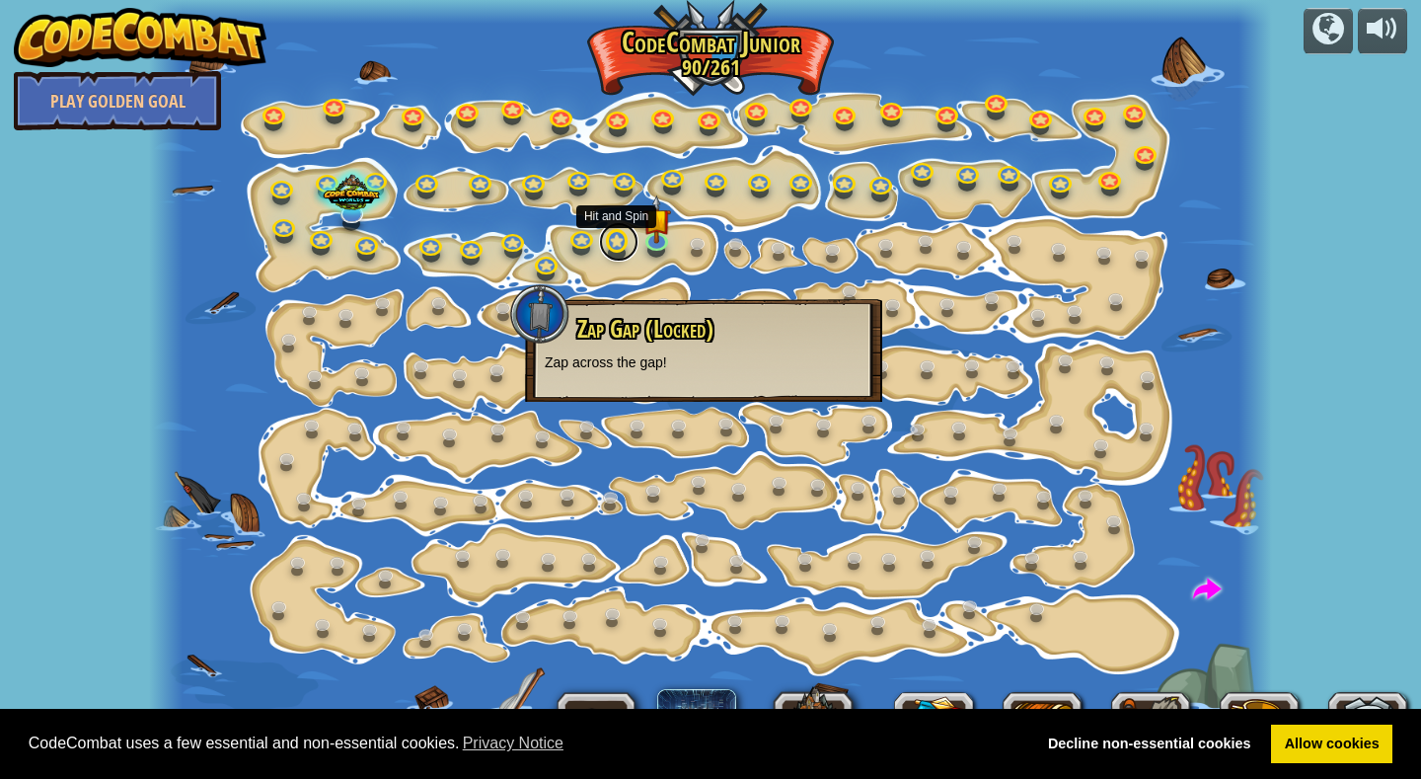
click at [618, 242] on link at bounding box center [618, 241] width 39 height 39
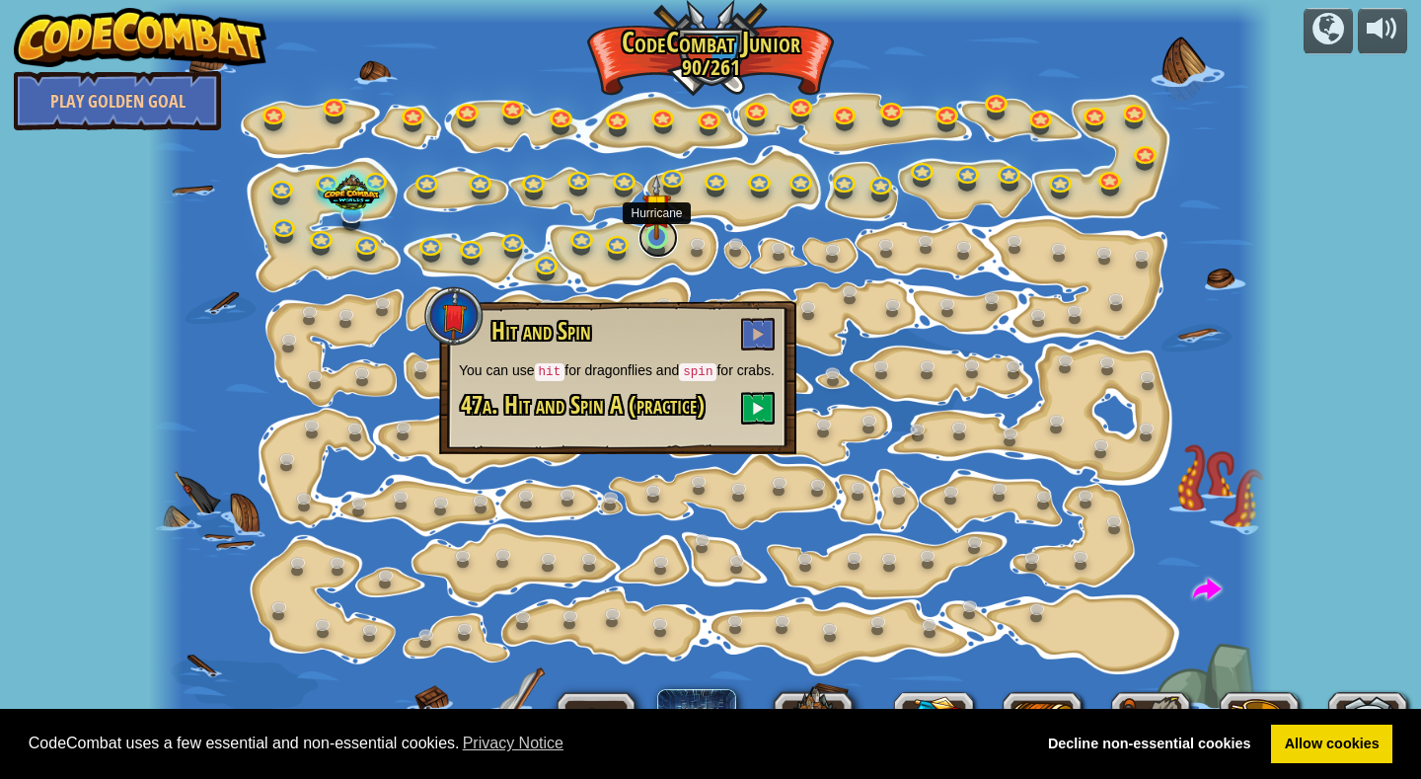
click at [659, 242] on link at bounding box center [658, 237] width 39 height 39
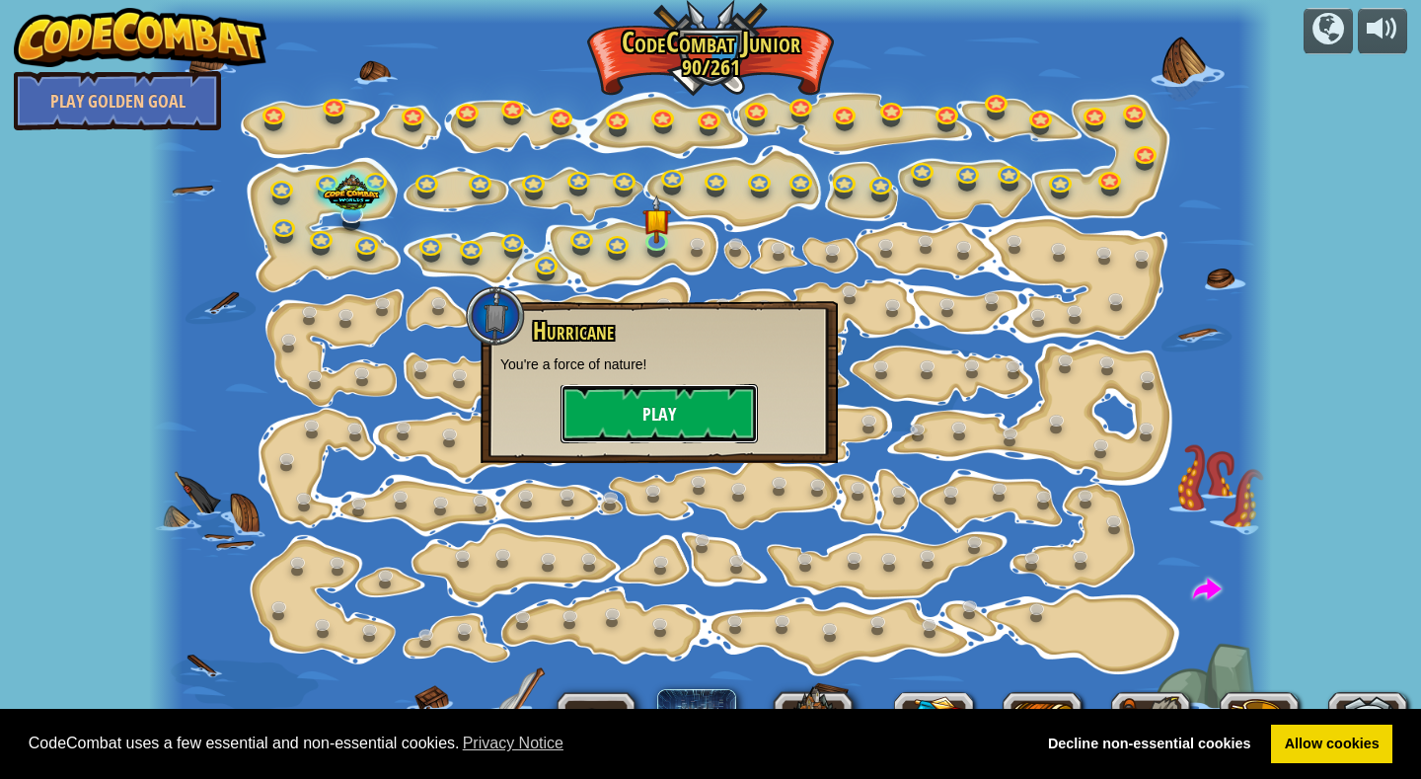
click at [653, 409] on button "Play" at bounding box center [659, 413] width 197 height 59
